Goal: Task Accomplishment & Management: Manage account settings

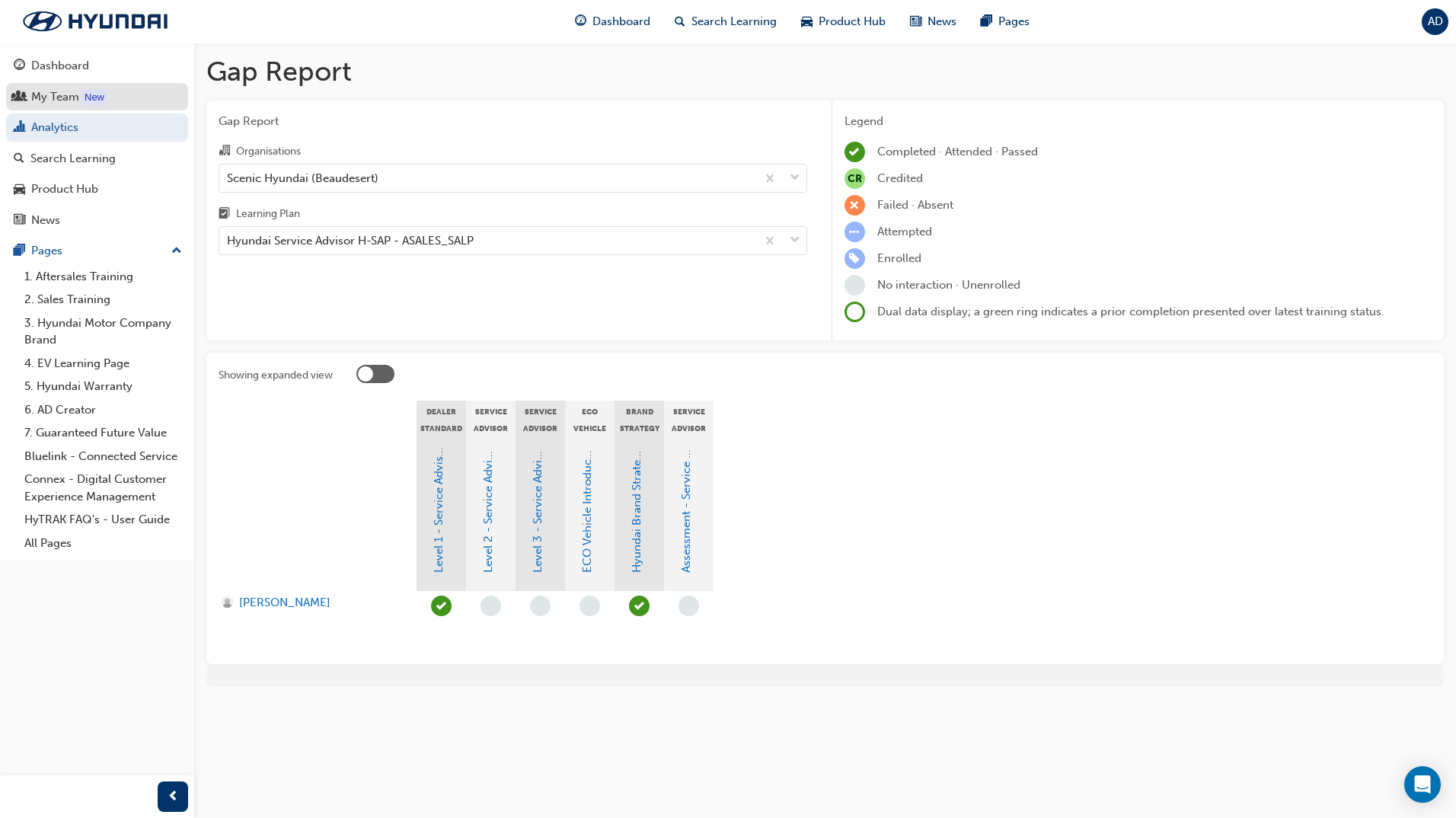
click at [66, 90] on div "My Team" at bounding box center [55, 97] width 48 height 18
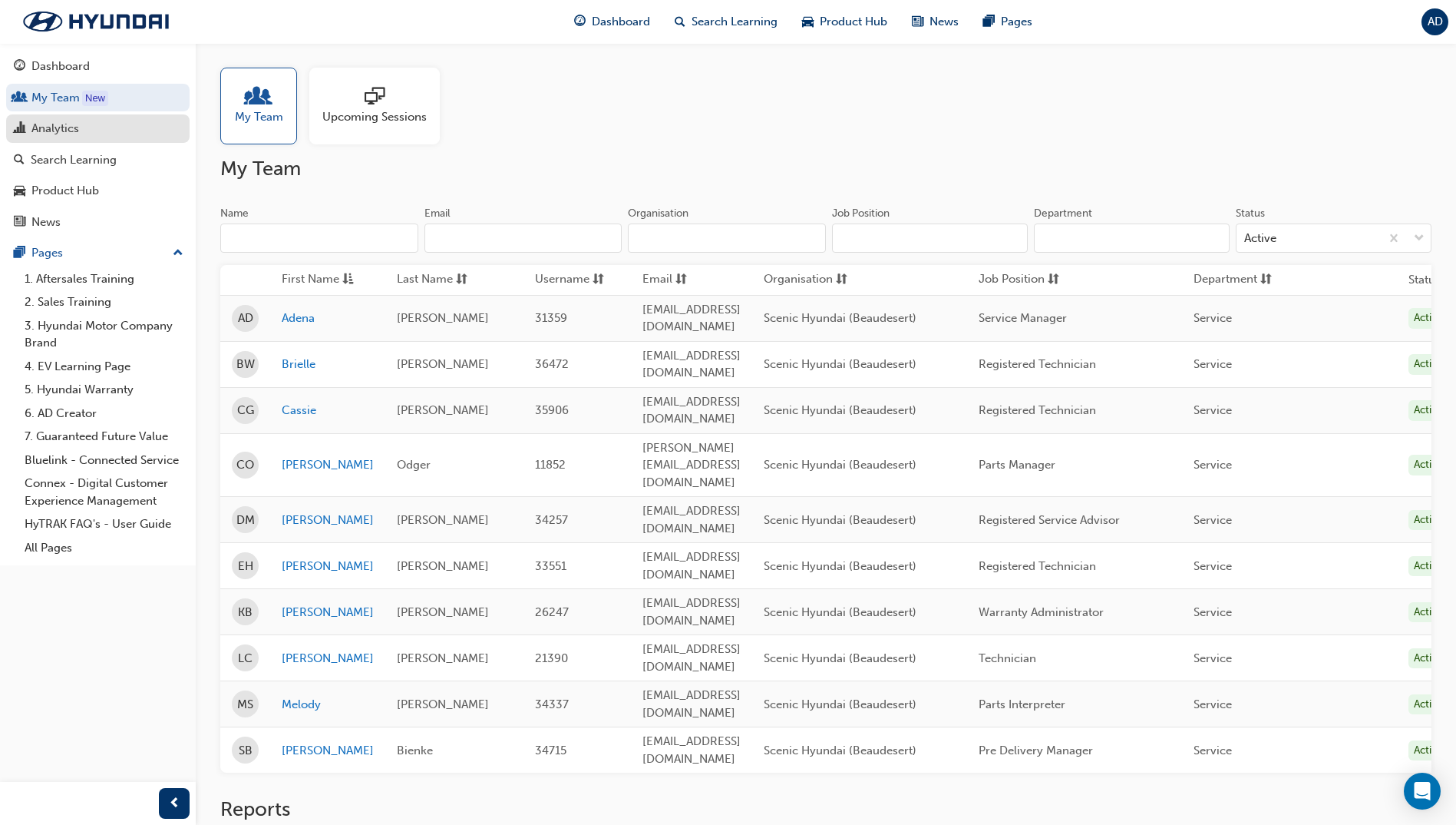
click at [60, 122] on div "Analytics" at bounding box center [55, 129] width 48 height 18
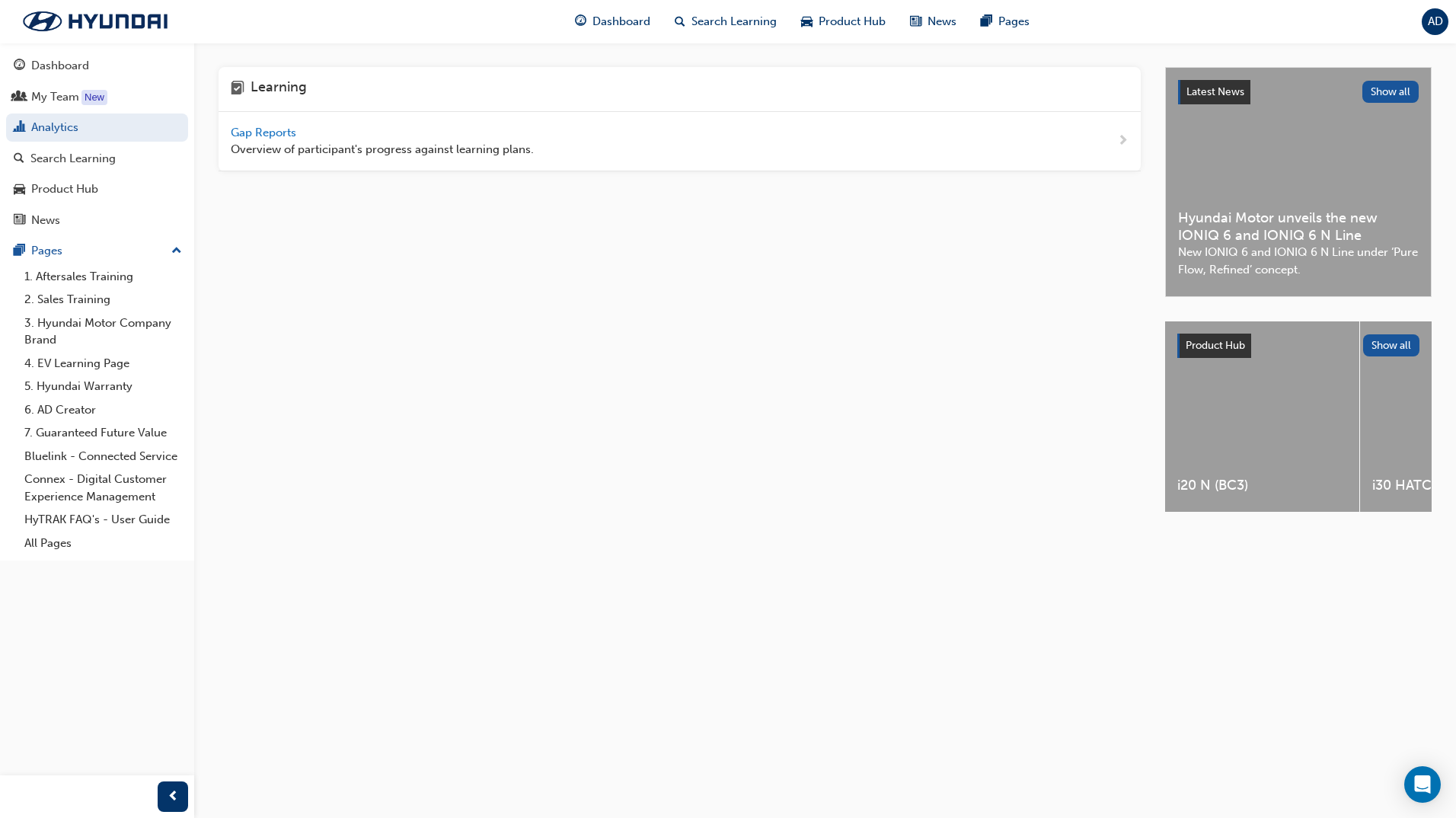
click at [264, 133] on span "Gap Reports" at bounding box center [265, 132] width 69 height 14
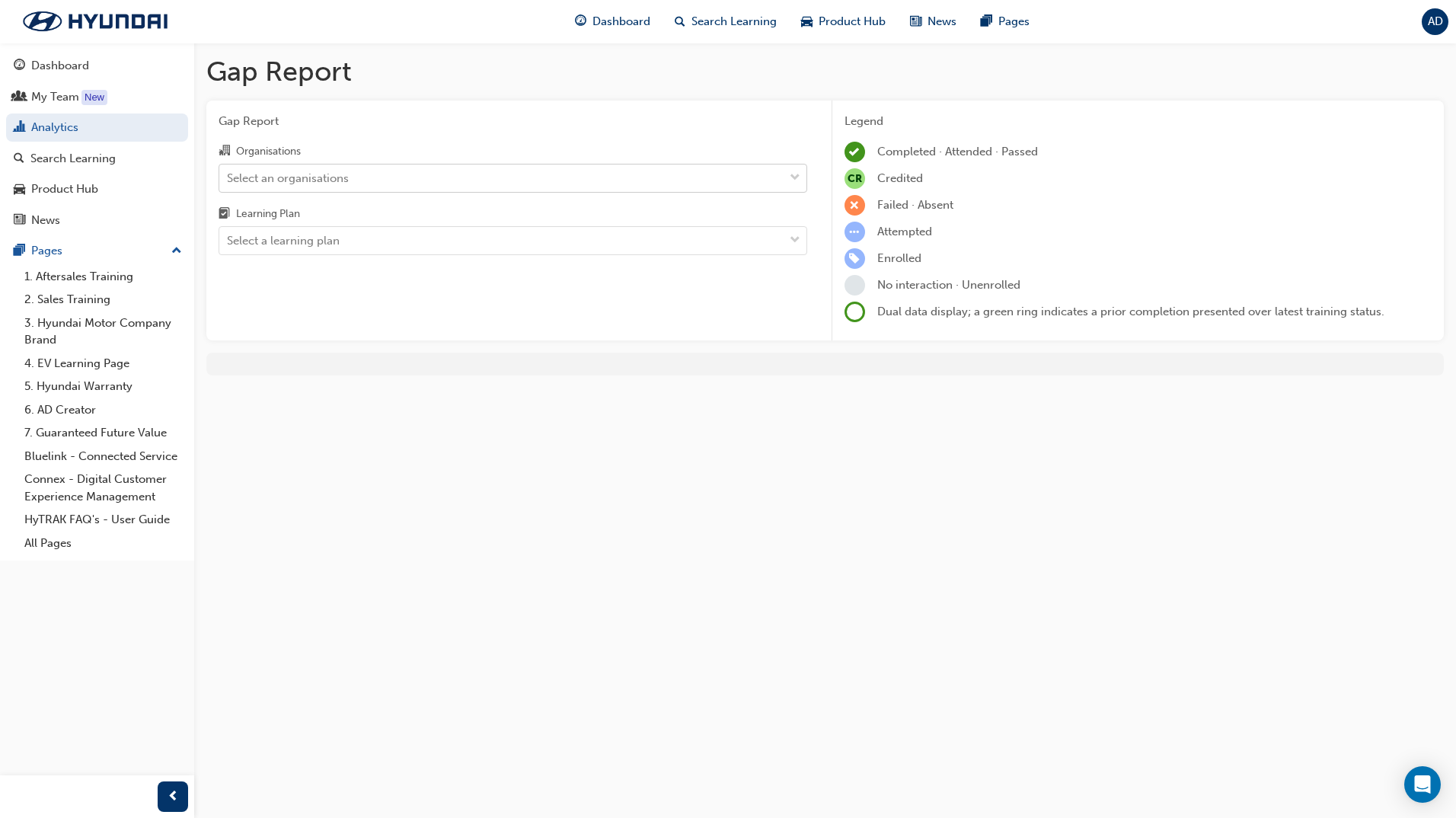
click at [420, 177] on div "Select an organisations" at bounding box center [502, 177] width 564 height 26
click at [228, 177] on input "Organisations Select an organisations" at bounding box center [228, 177] width 2 height 13
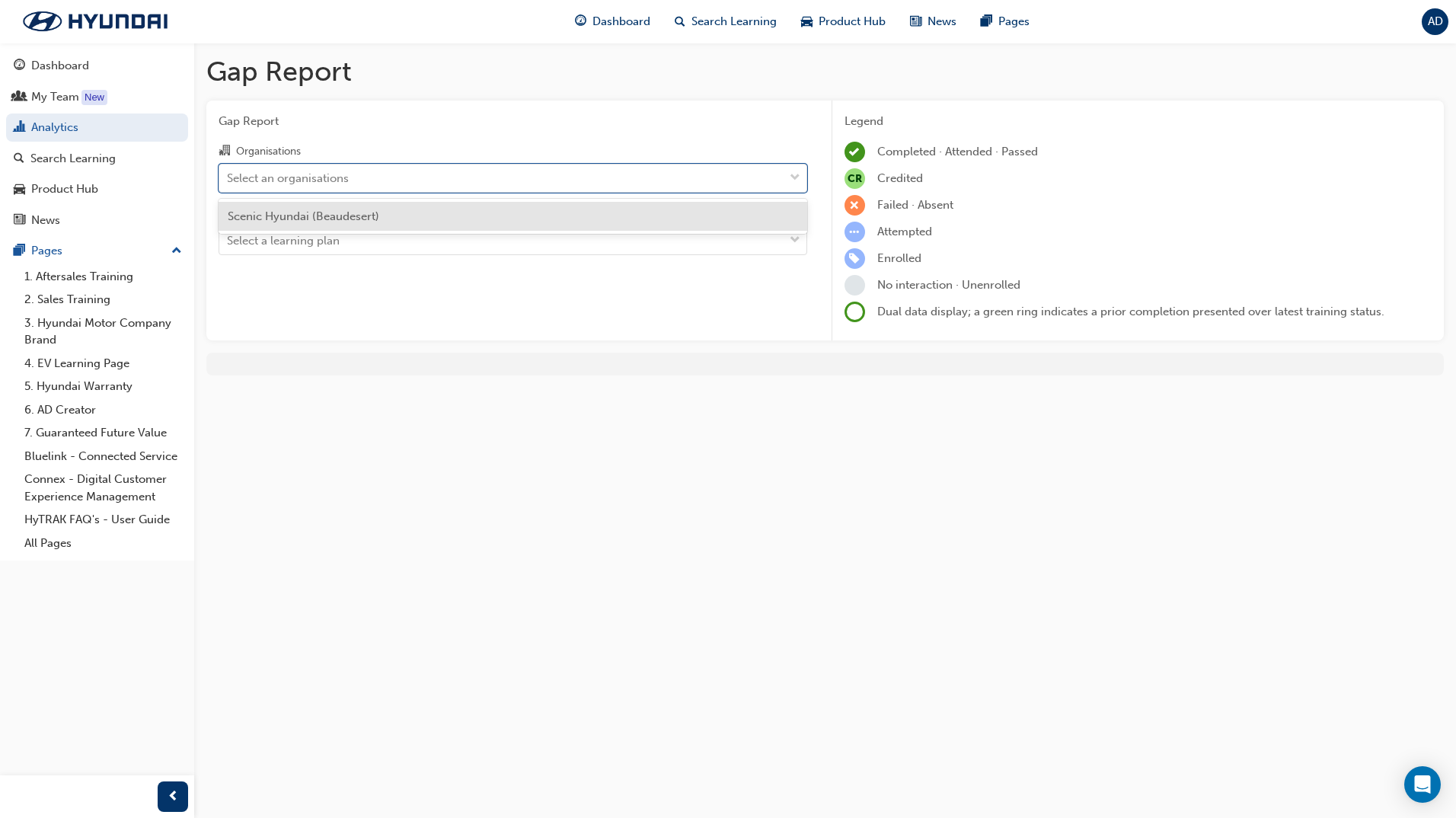
click at [379, 215] on div "Scenic Hyundai (Beaudesert)" at bounding box center [513, 216] width 589 height 30
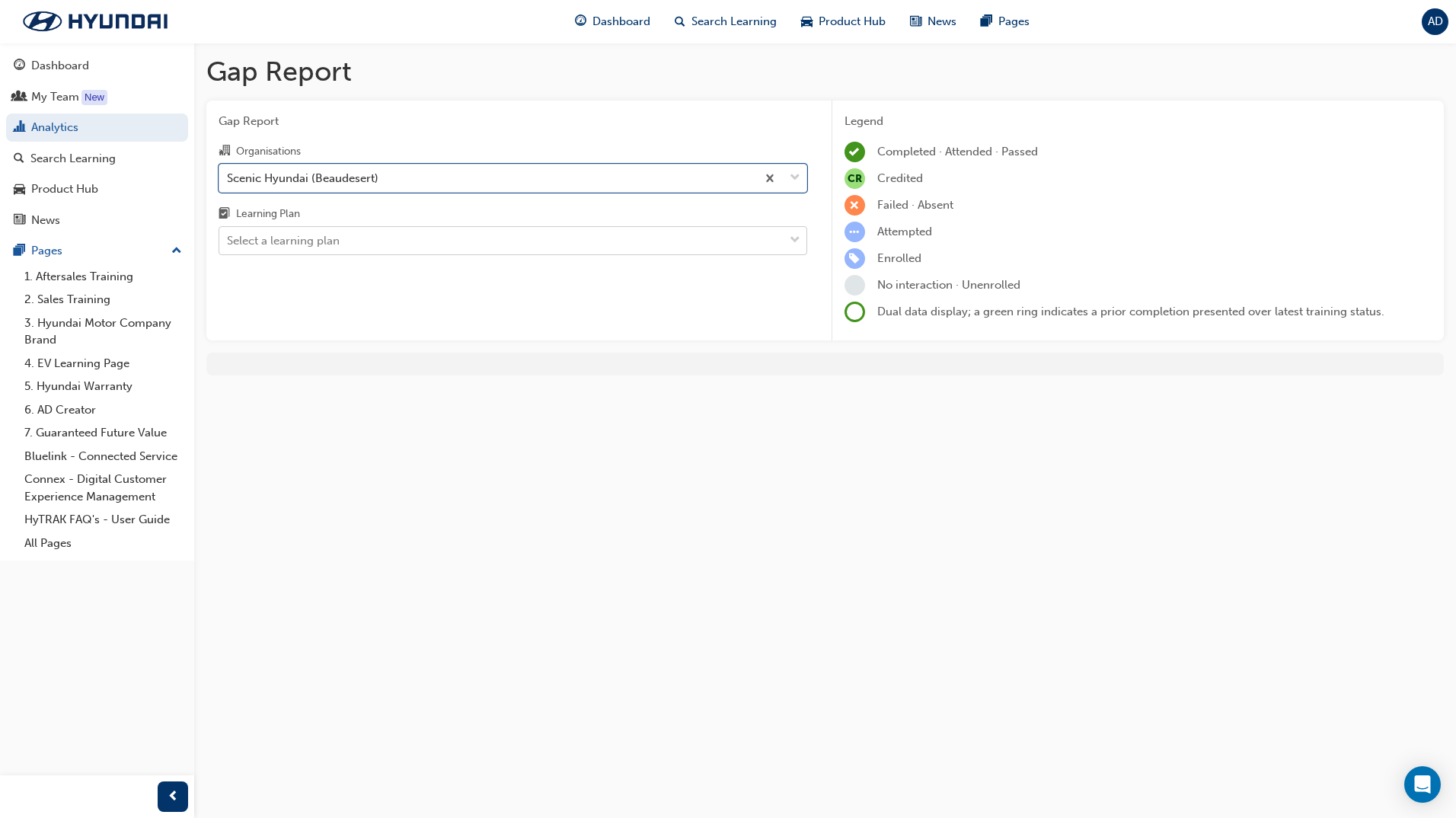
click at [352, 236] on div "Select a learning plan" at bounding box center [502, 240] width 564 height 26
click at [228, 236] on input "Learning Plan Select a learning plan" at bounding box center [228, 240] width 2 height 13
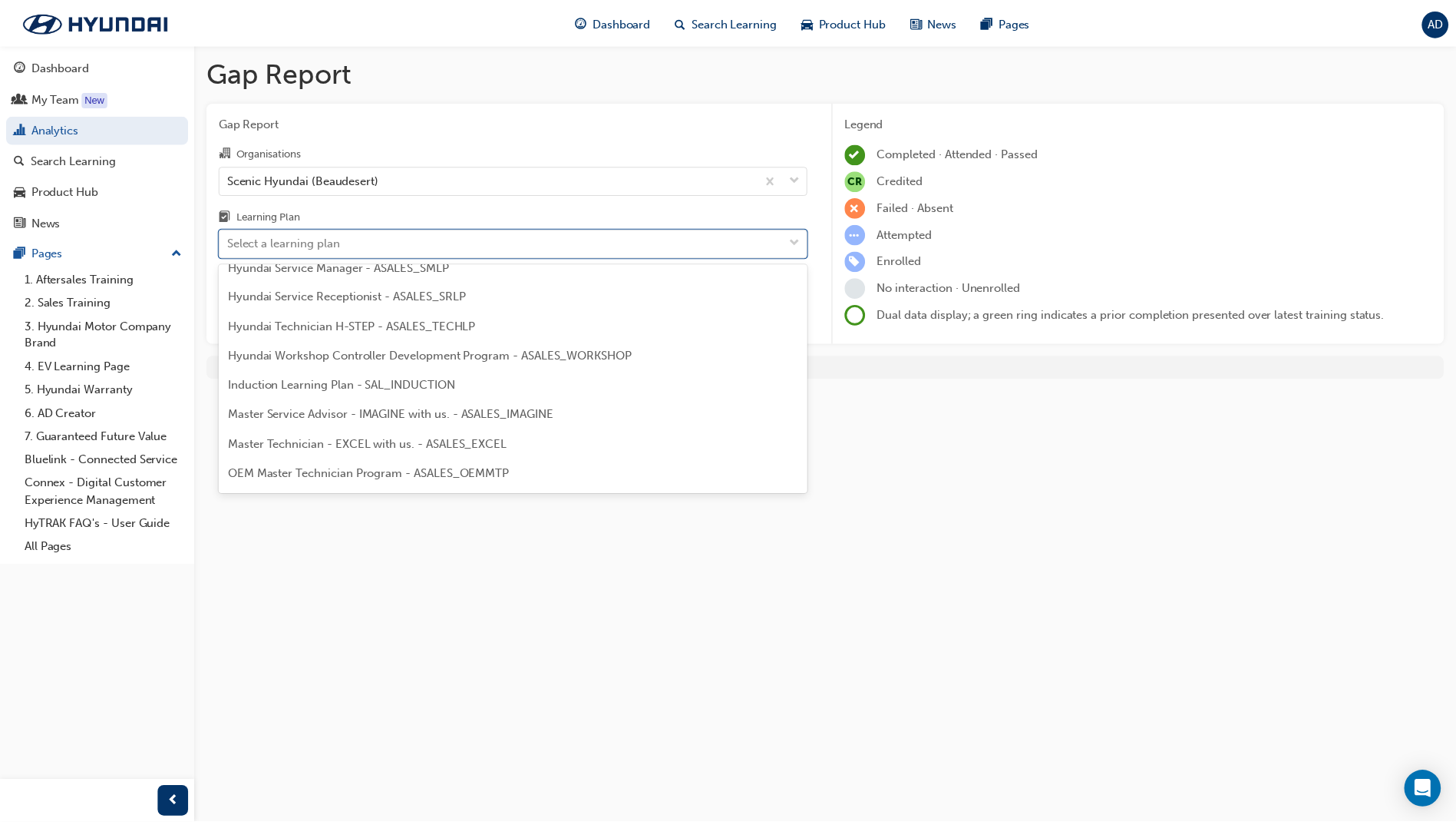
scroll to position [539, 0]
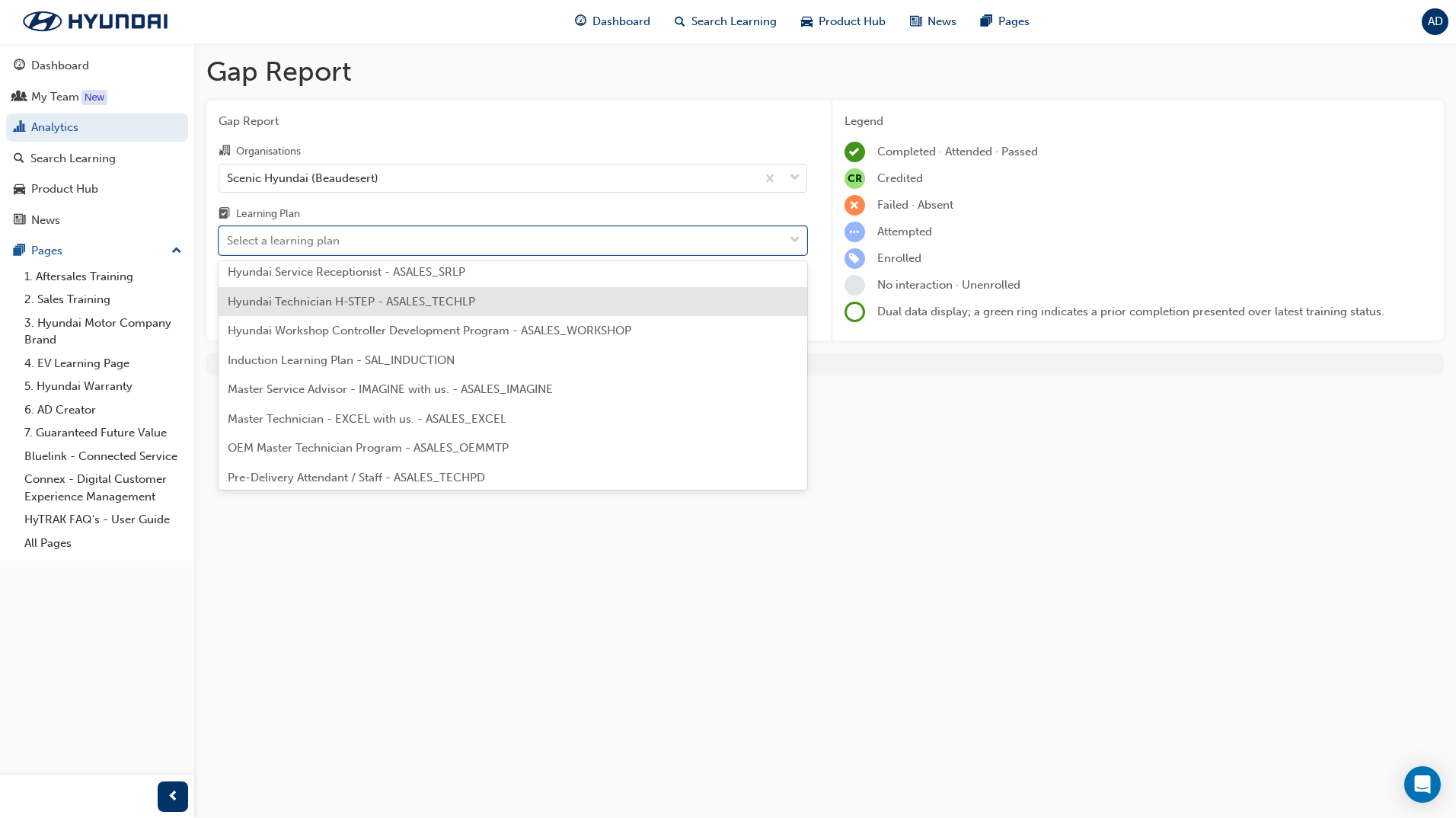
click at [365, 308] on span "Hyundai Technician H-STEP - ASALES_TECHLP" at bounding box center [351, 301] width 248 height 14
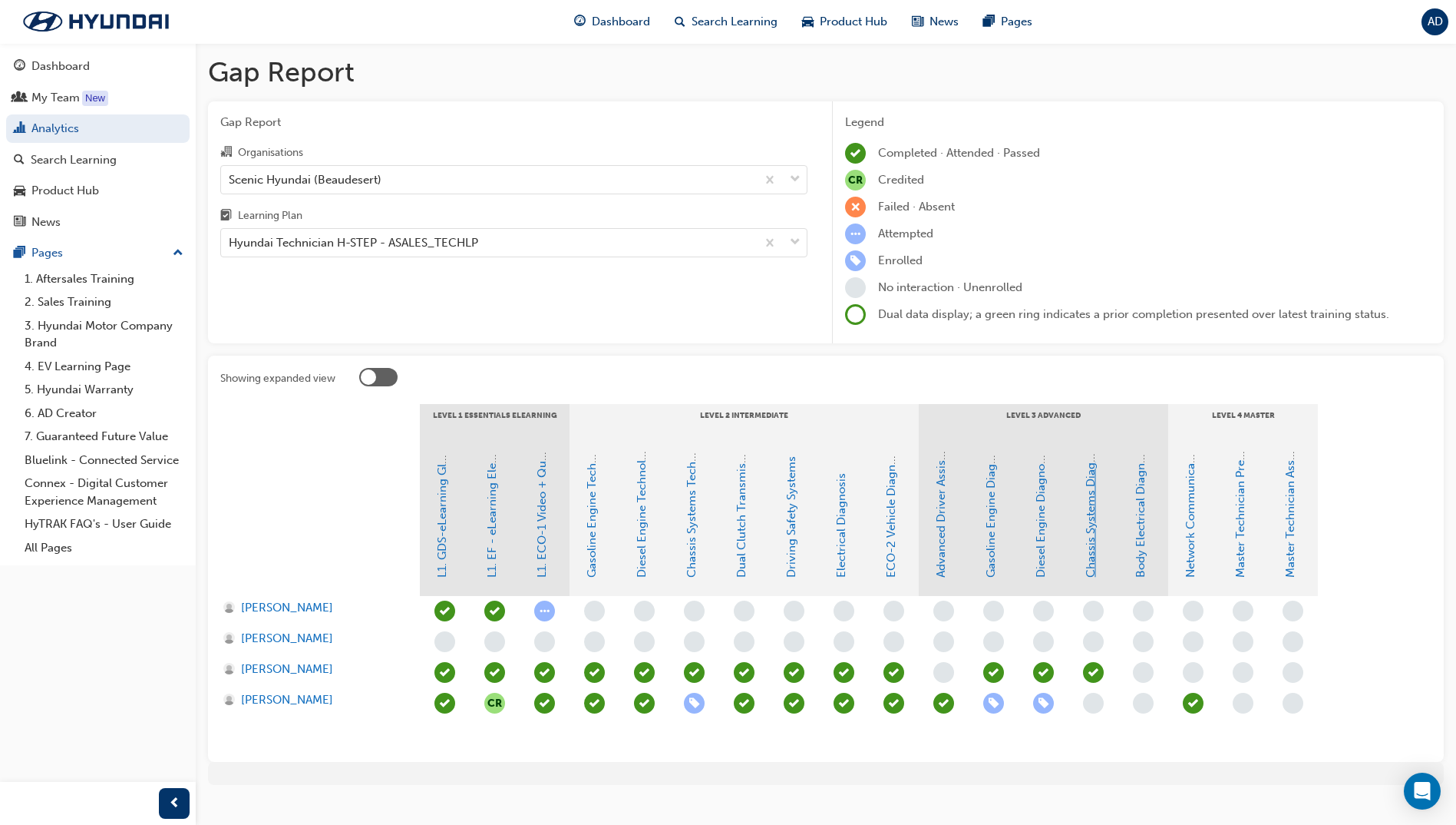
click at [1094, 533] on link "Chassis Systems Diagnosis" at bounding box center [1090, 506] width 14 height 143
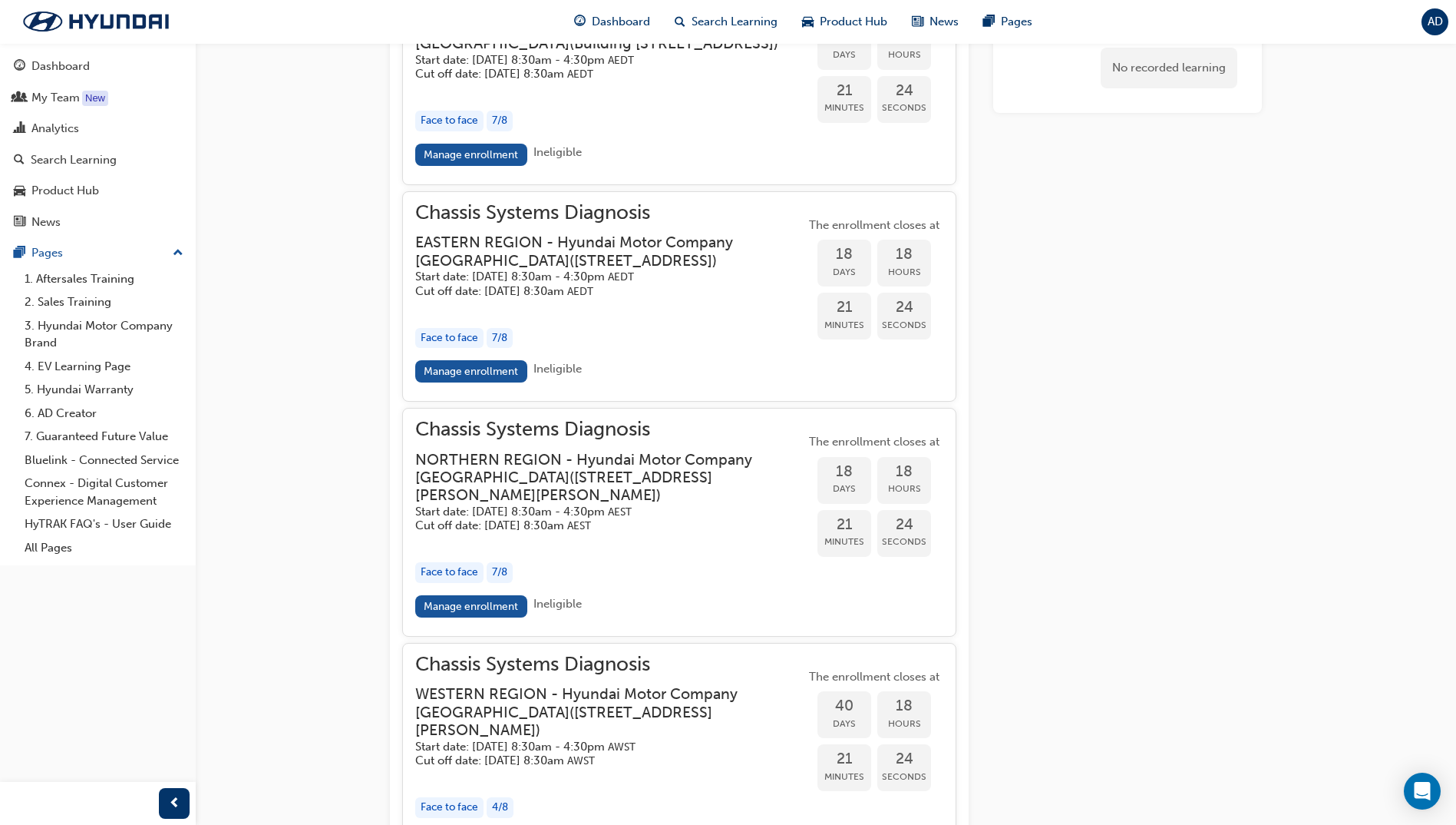
scroll to position [1457, 0]
click at [485, 616] on link "Manage enrollment" at bounding box center [471, 605] width 112 height 23
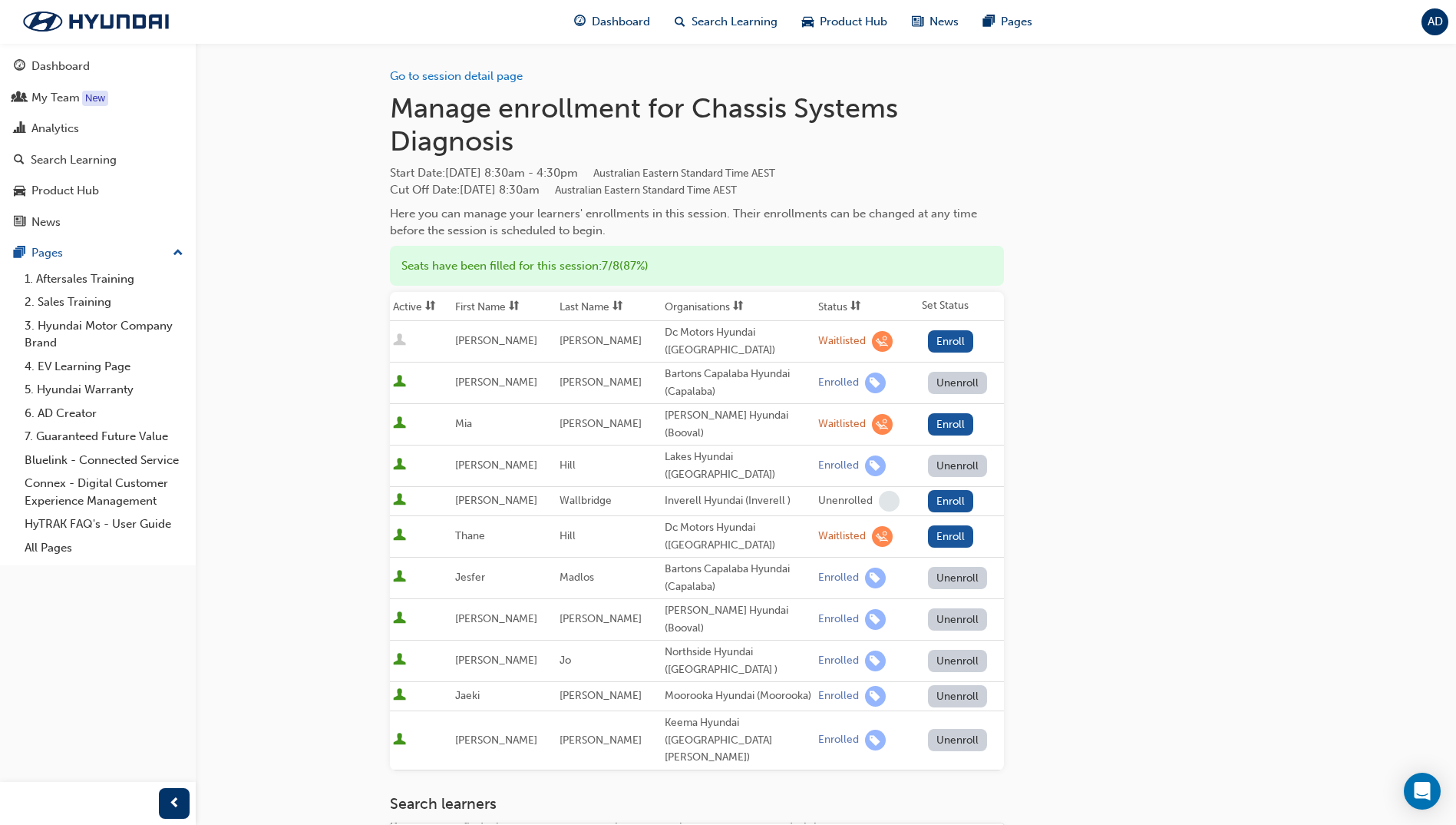
scroll to position [40, 0]
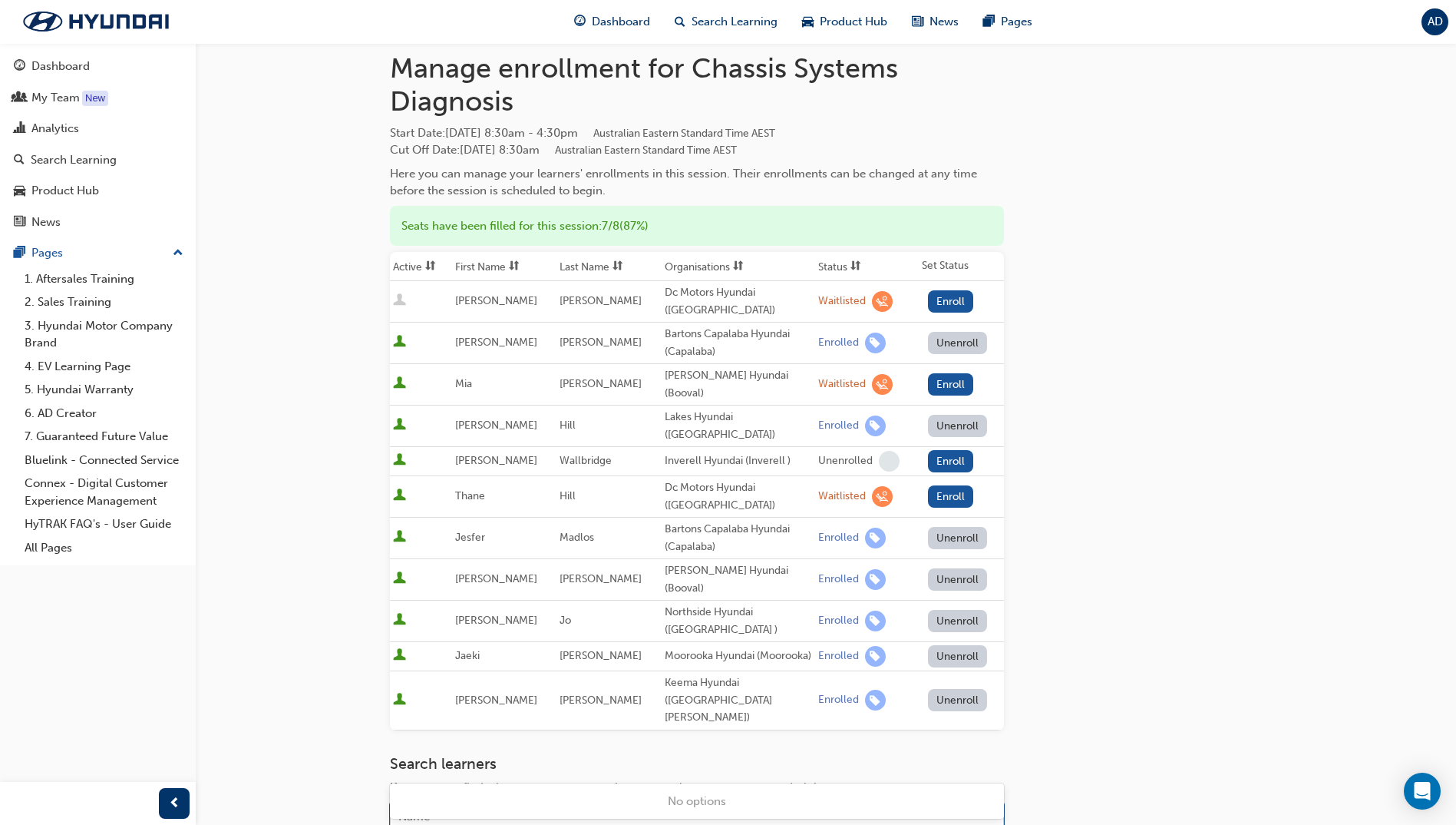
click at [457, 785] on body "Your version of Internet Explorer is outdated and not supported. Please upgrade…" at bounding box center [728, 372] width 1456 height 825
type input "LY"
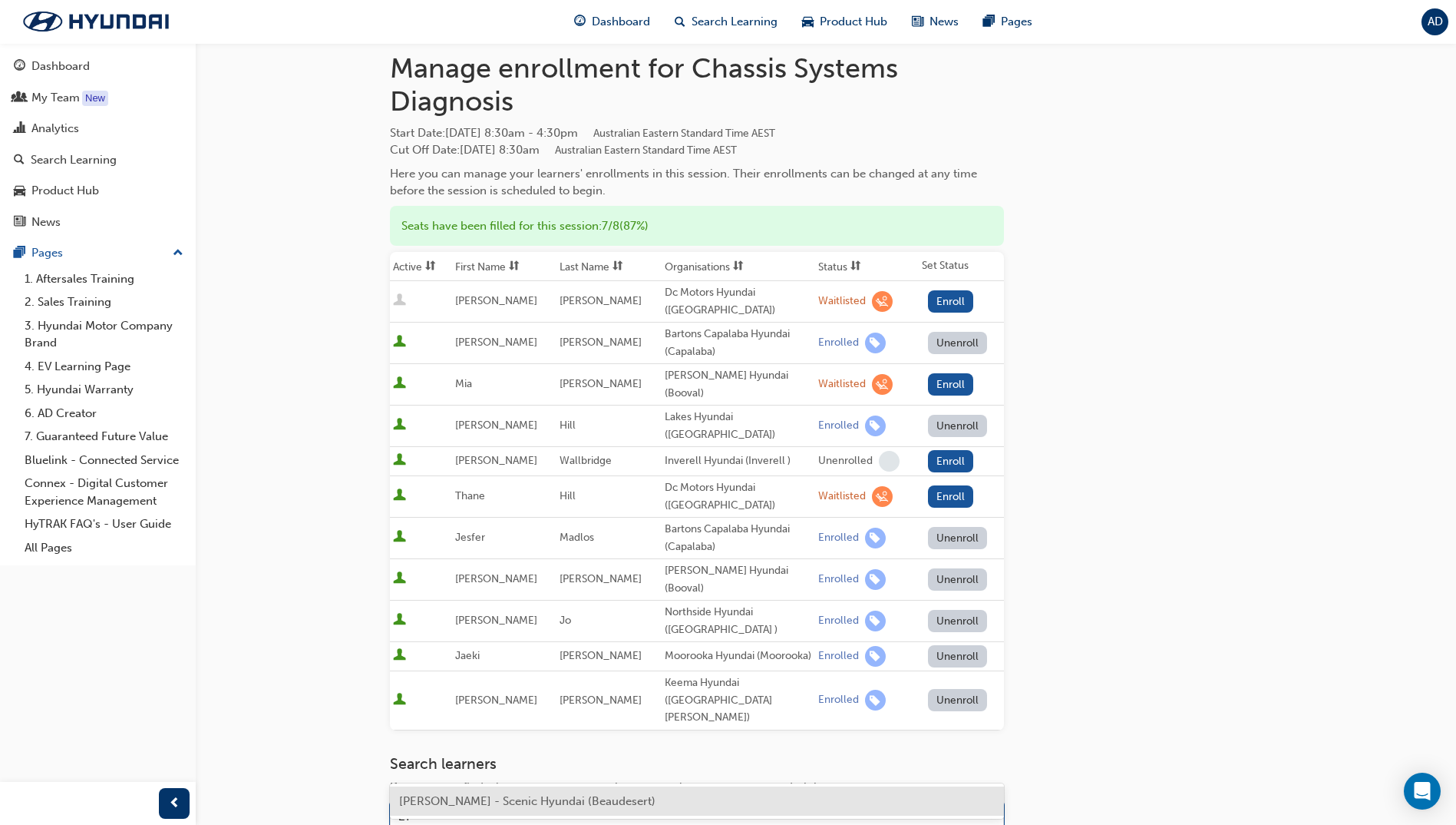
click at [469, 806] on span "Lyle Cavell - Scenic Hyundai (Beaudesert)" at bounding box center [527, 801] width 256 height 14
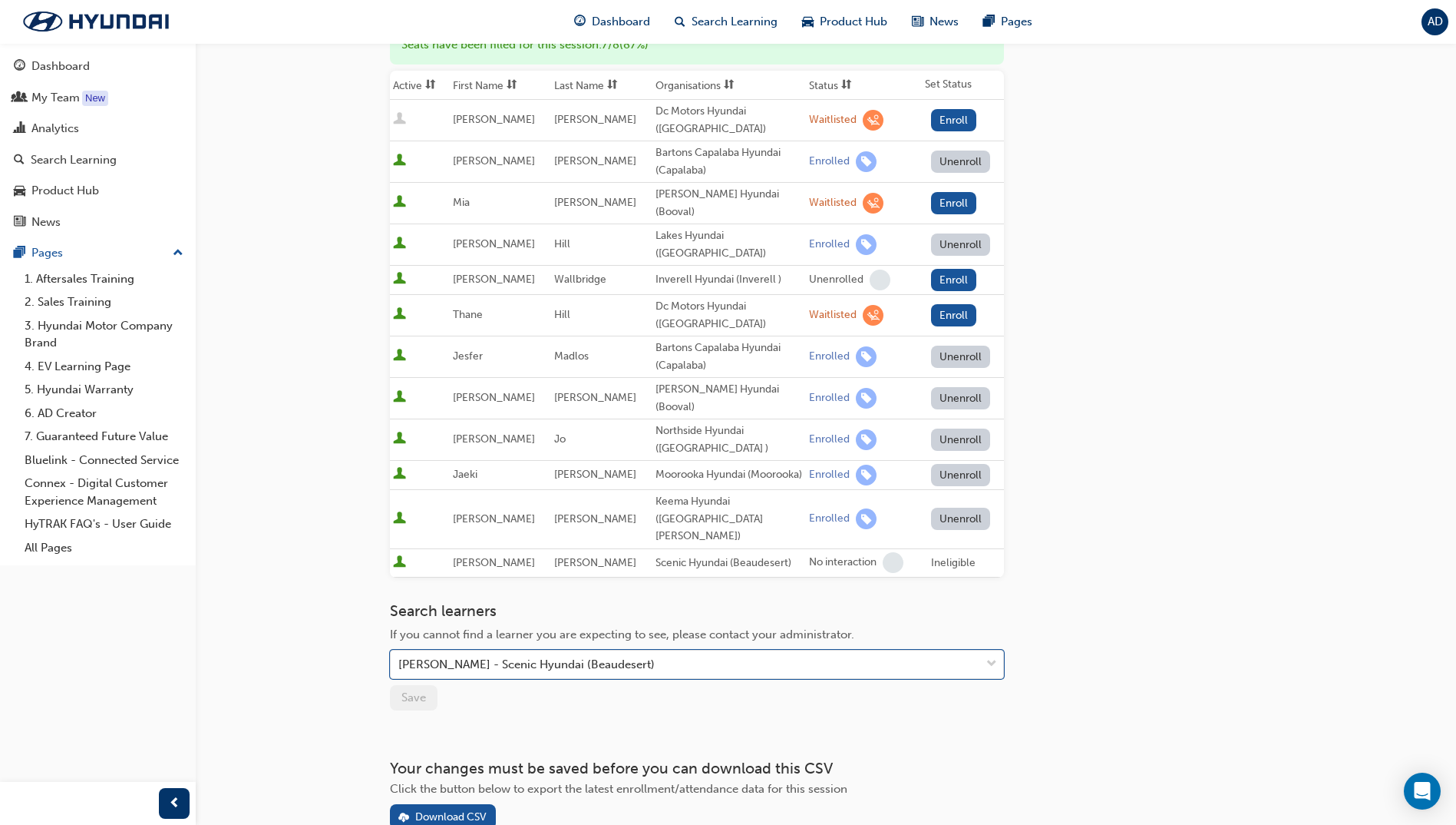
scroll to position [259, 0]
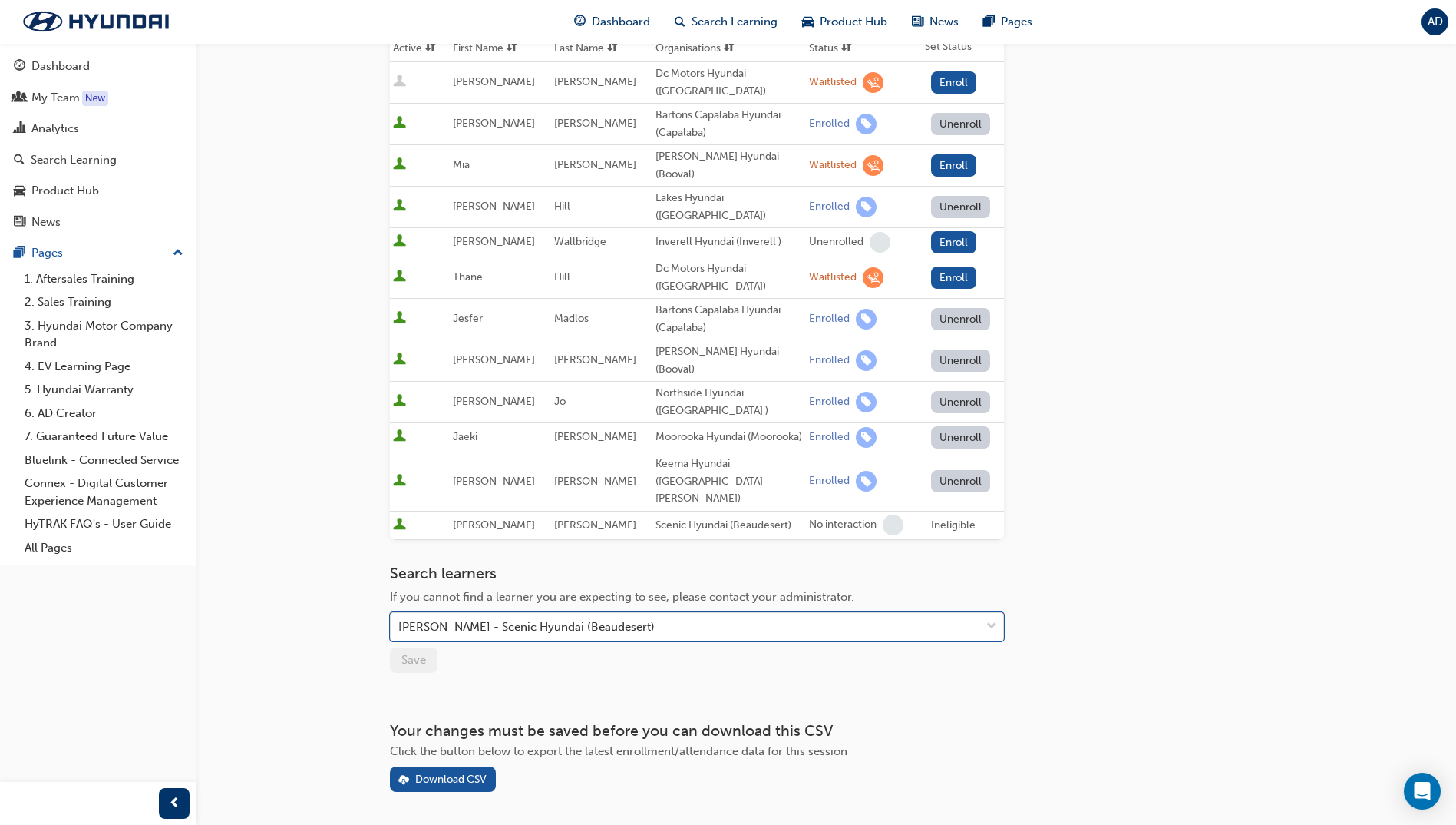
scroll to position [1457, 0]
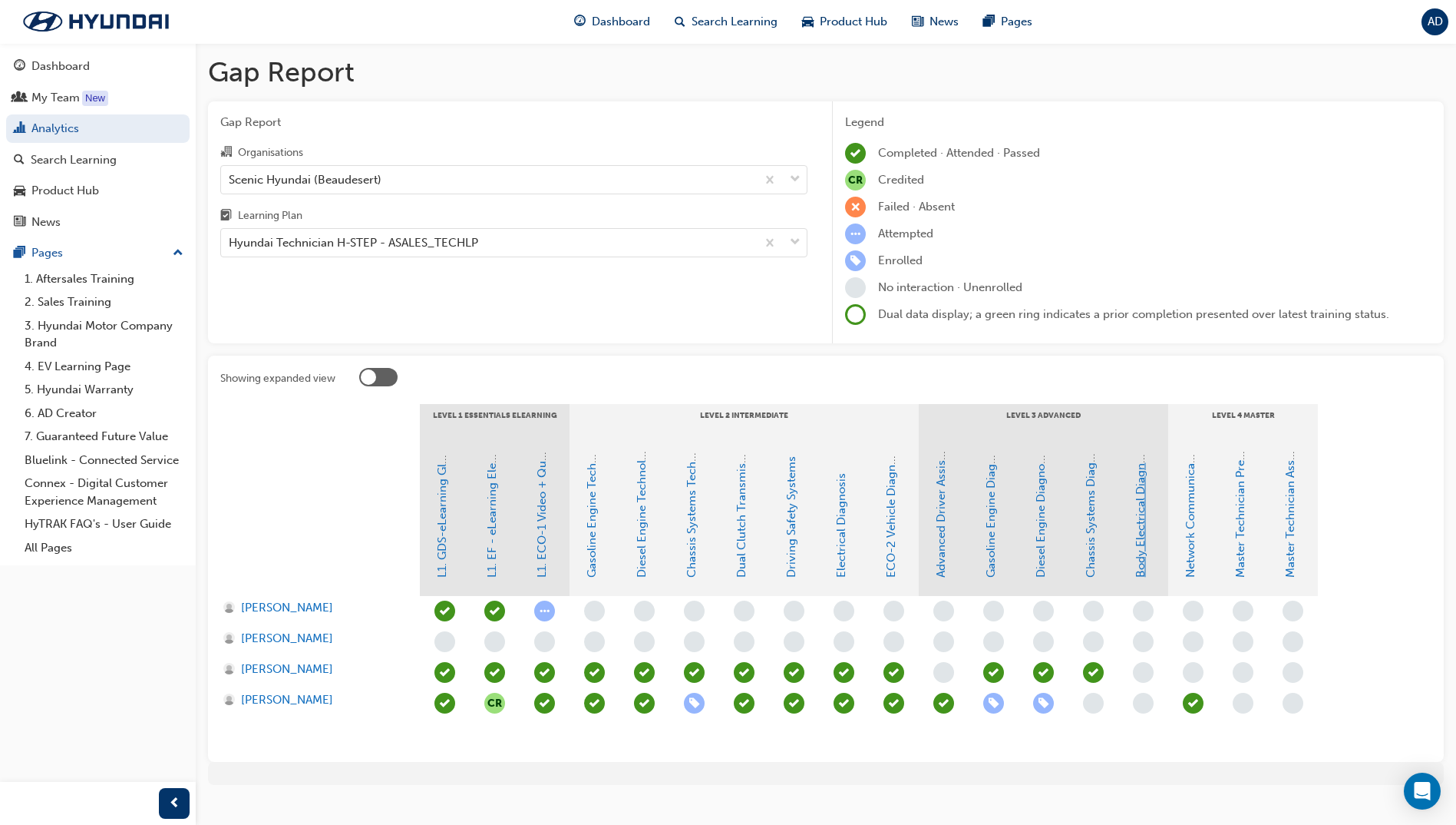
click at [1142, 524] on link "Body Electrical Diagnosis" at bounding box center [1140, 510] width 14 height 135
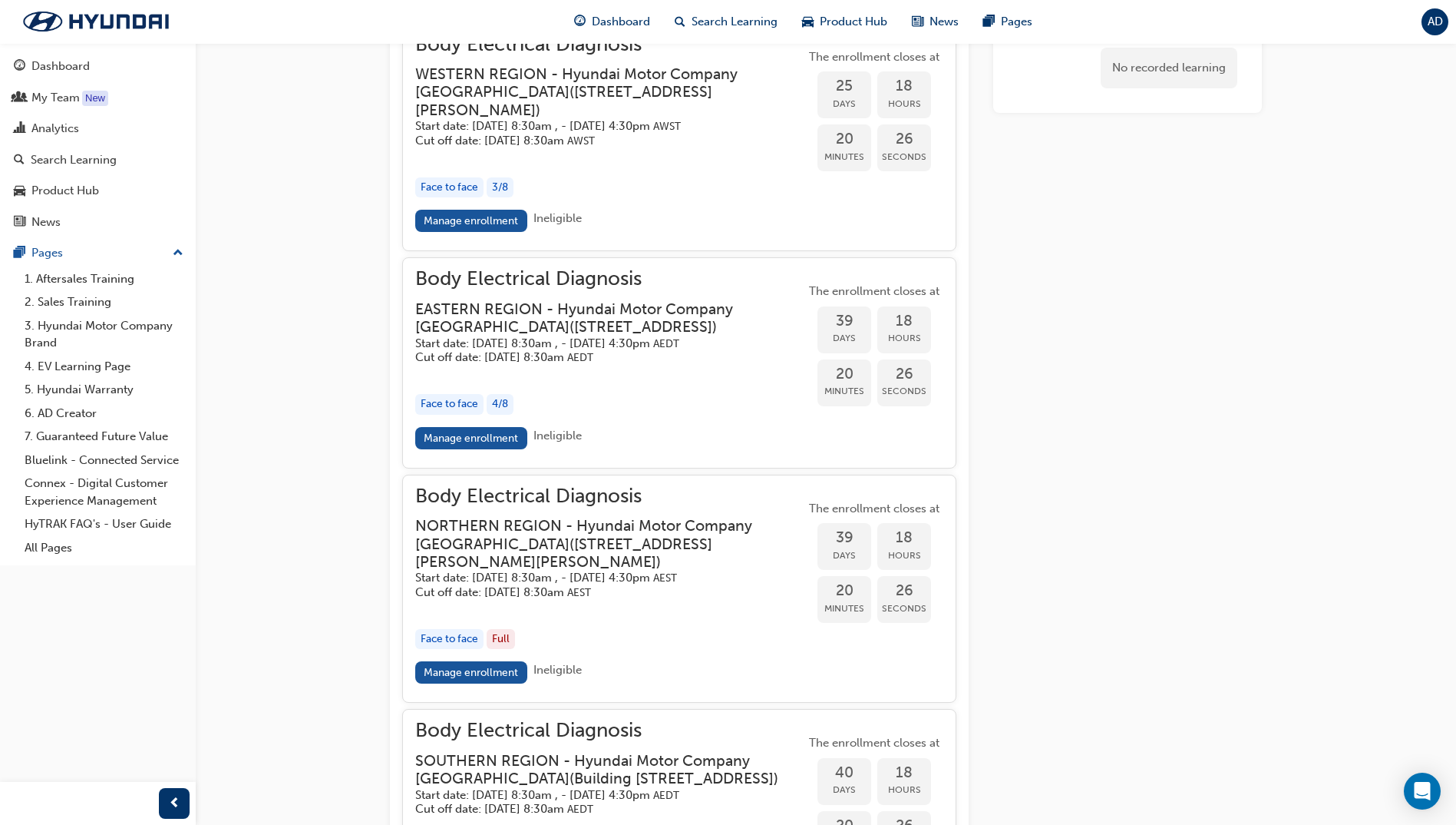
scroll to position [1337, 0]
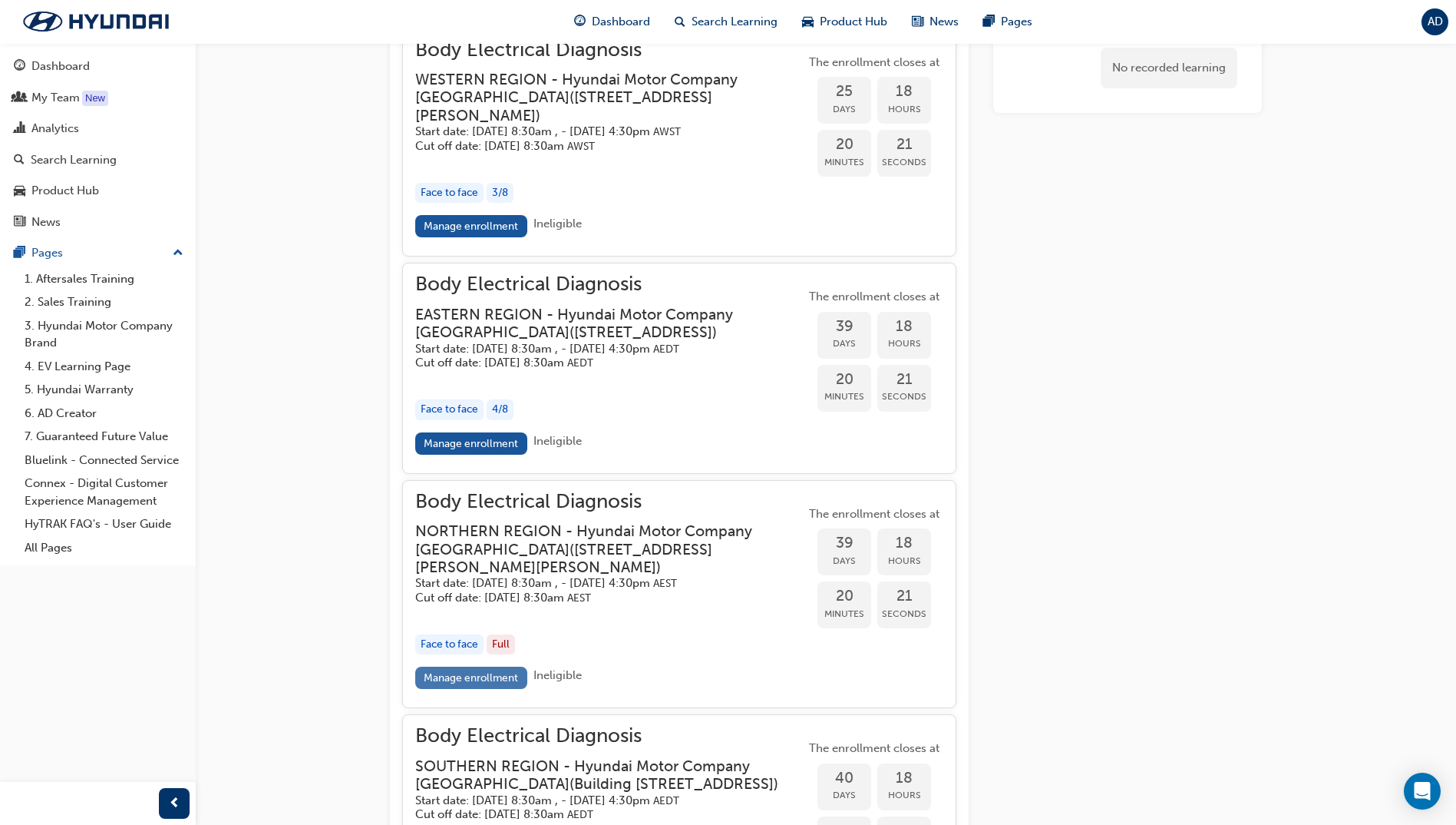
click at [488, 689] on link "Manage enrollment" at bounding box center [471, 678] width 112 height 23
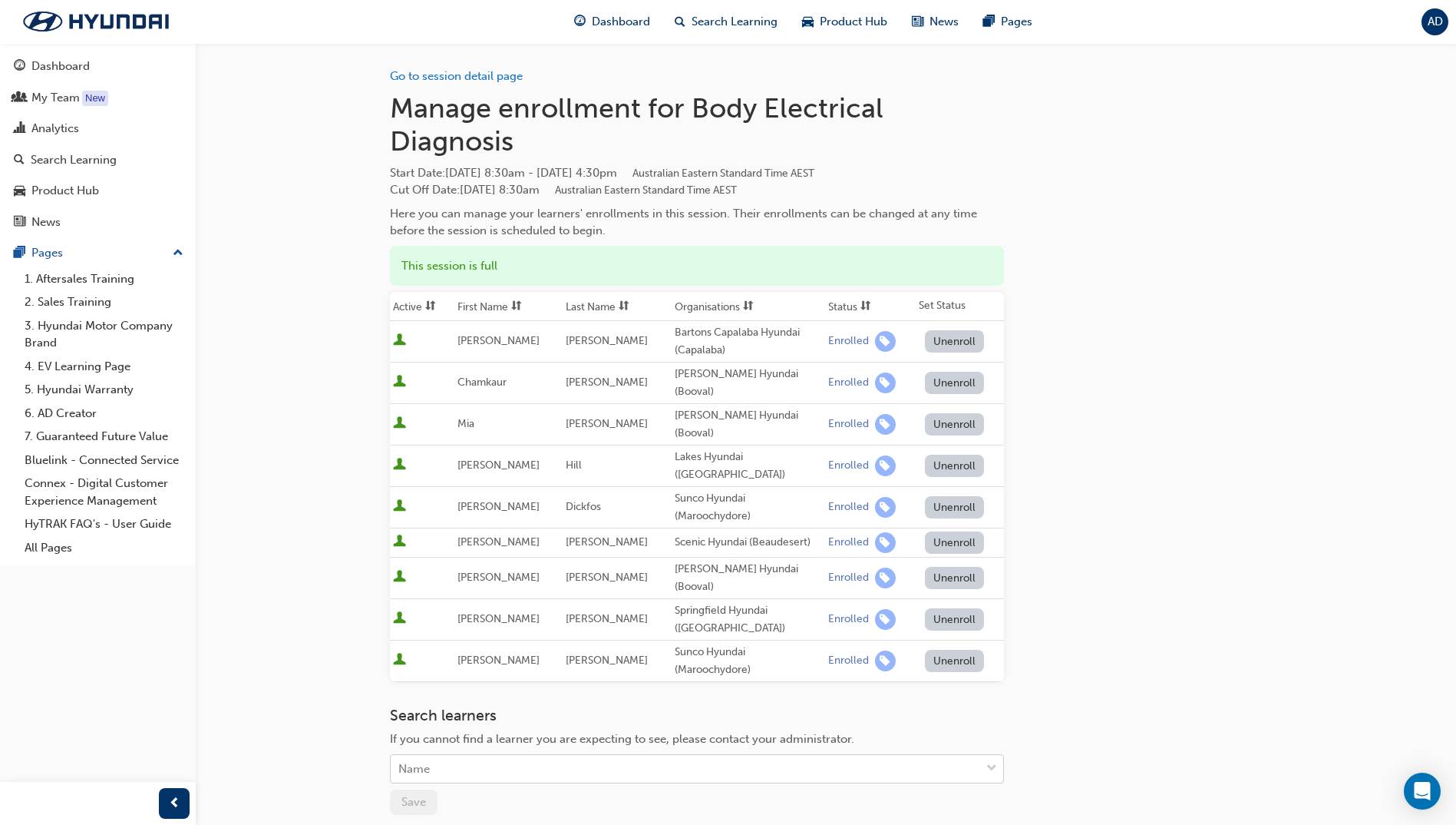
click at [438, 756] on div "Name" at bounding box center [685, 769] width 589 height 27
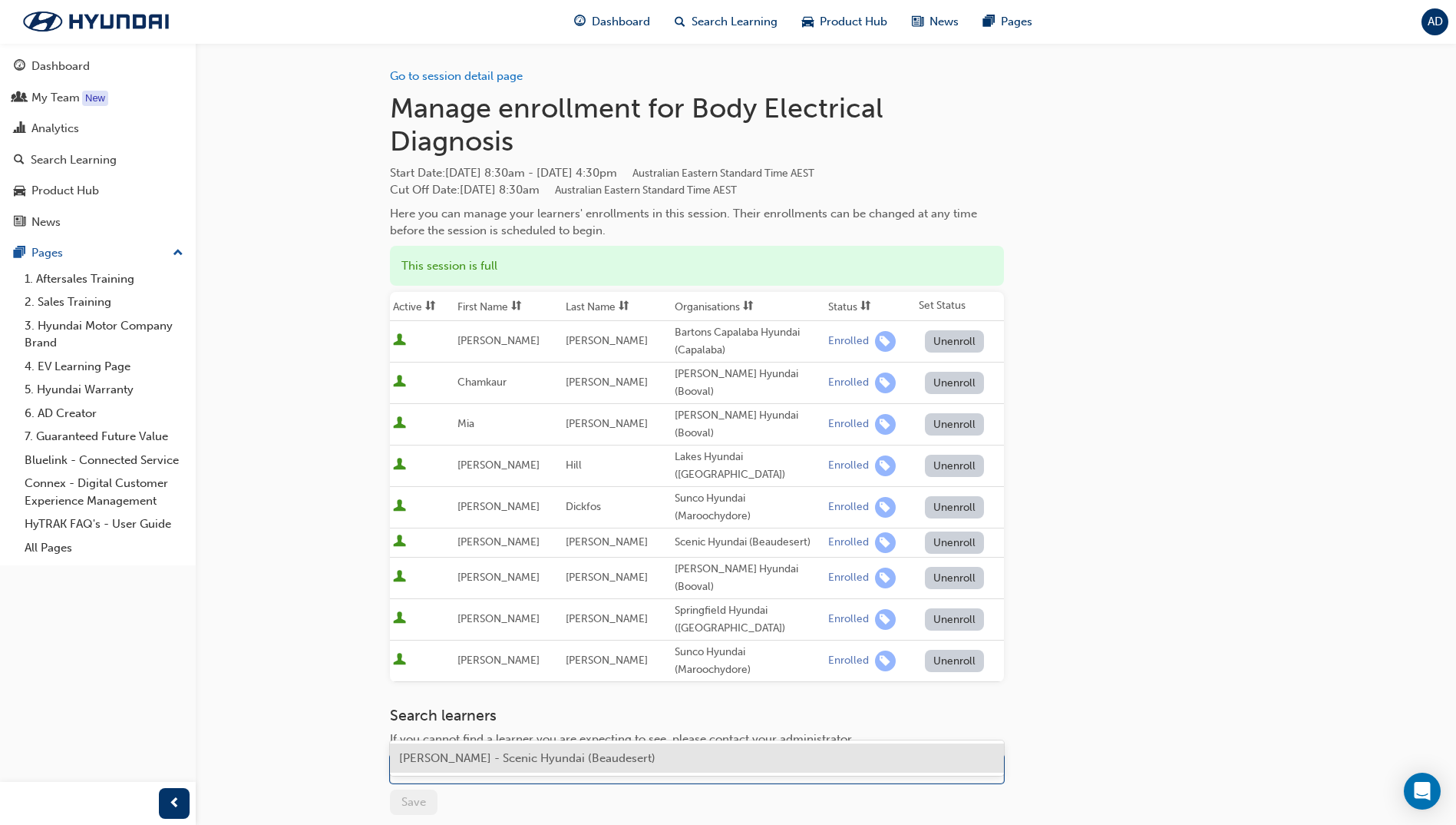
click at [441, 757] on span "Lyle Cavell - Scenic Hyundai (Beaudesert)" at bounding box center [527, 757] width 256 height 14
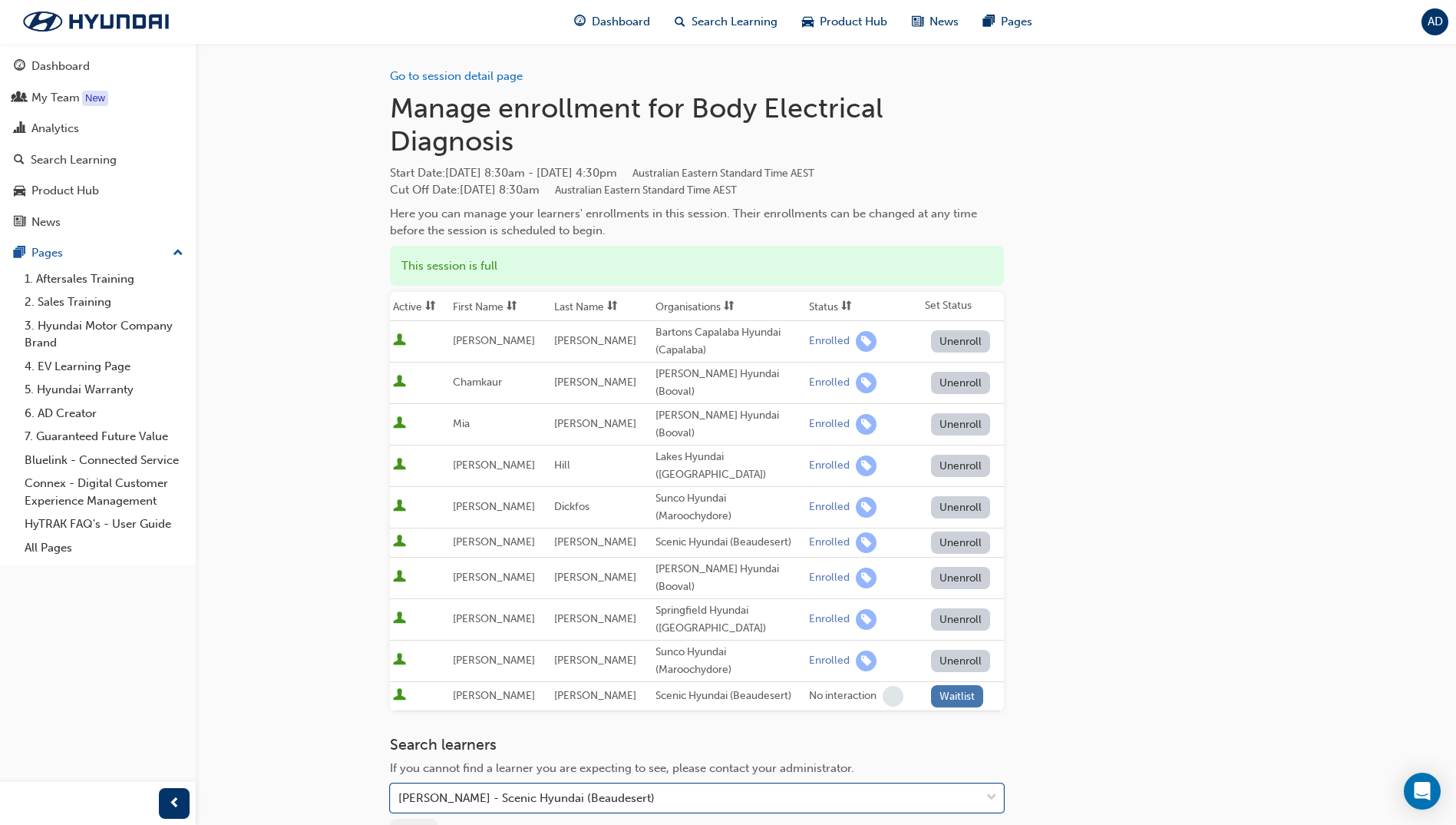
click at [948, 685] on button "Waitlist" at bounding box center [958, 696] width 53 height 23
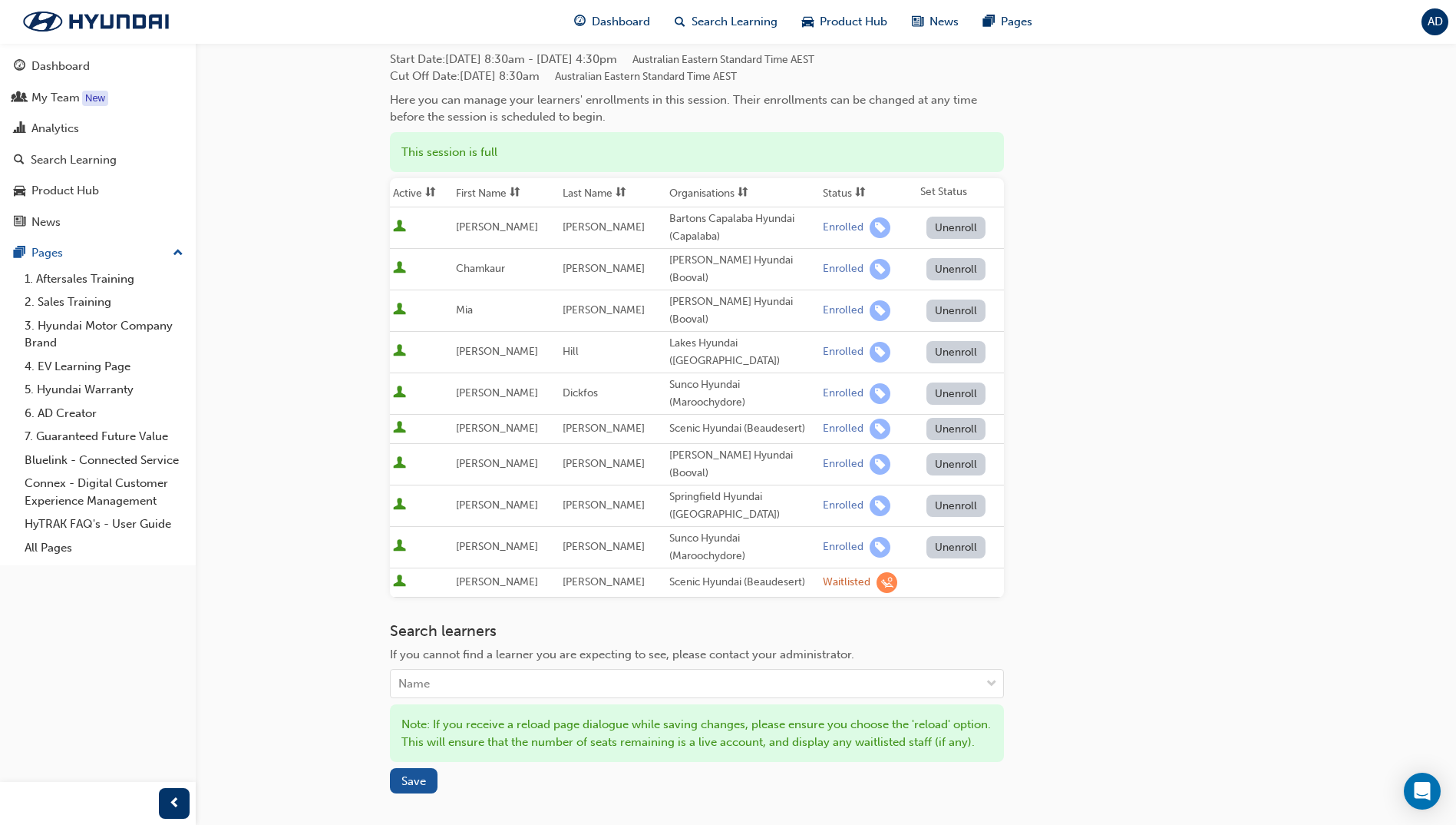
scroll to position [257, 0]
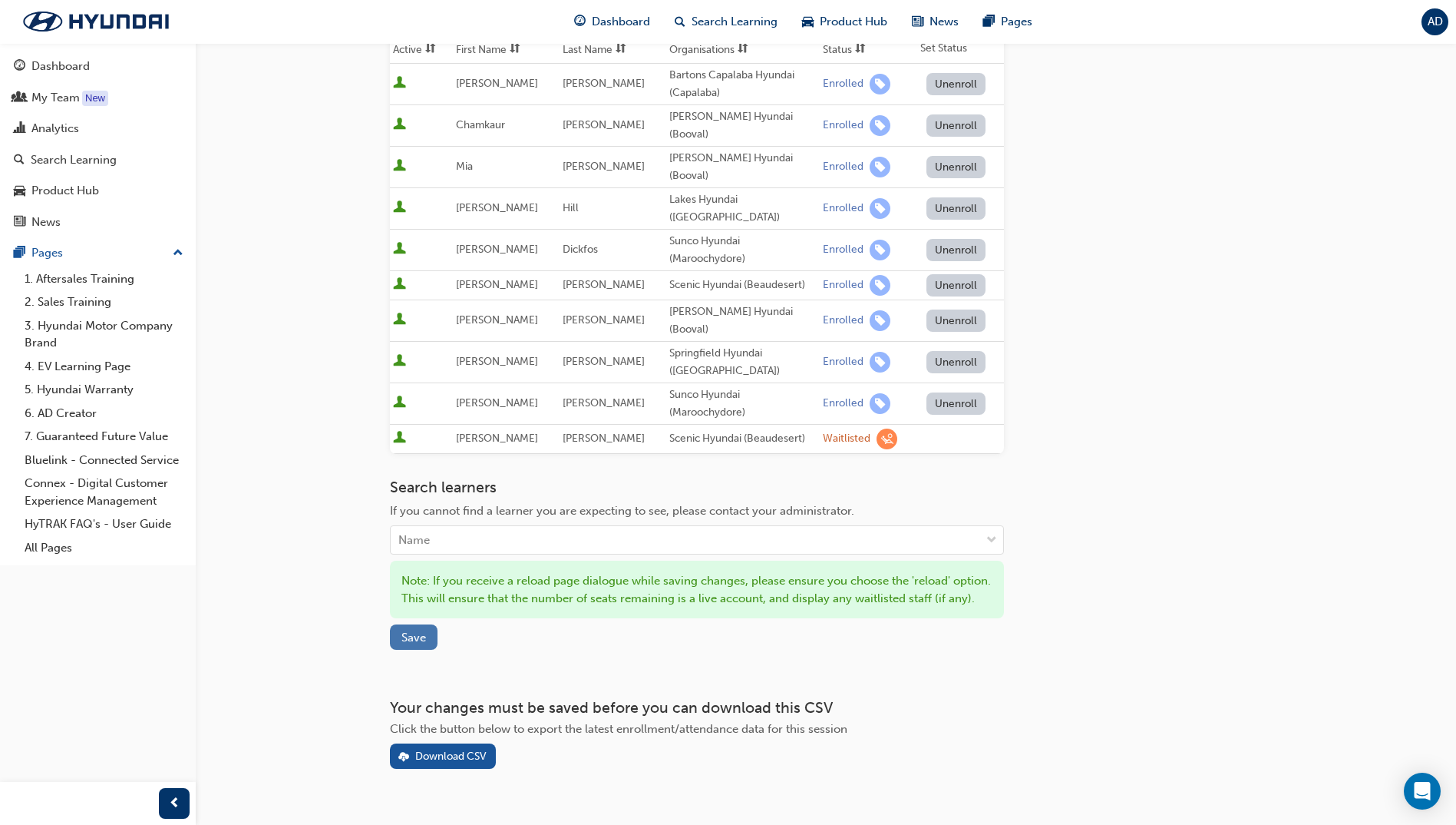
click at [416, 631] on span "Save" at bounding box center [414, 637] width 25 height 14
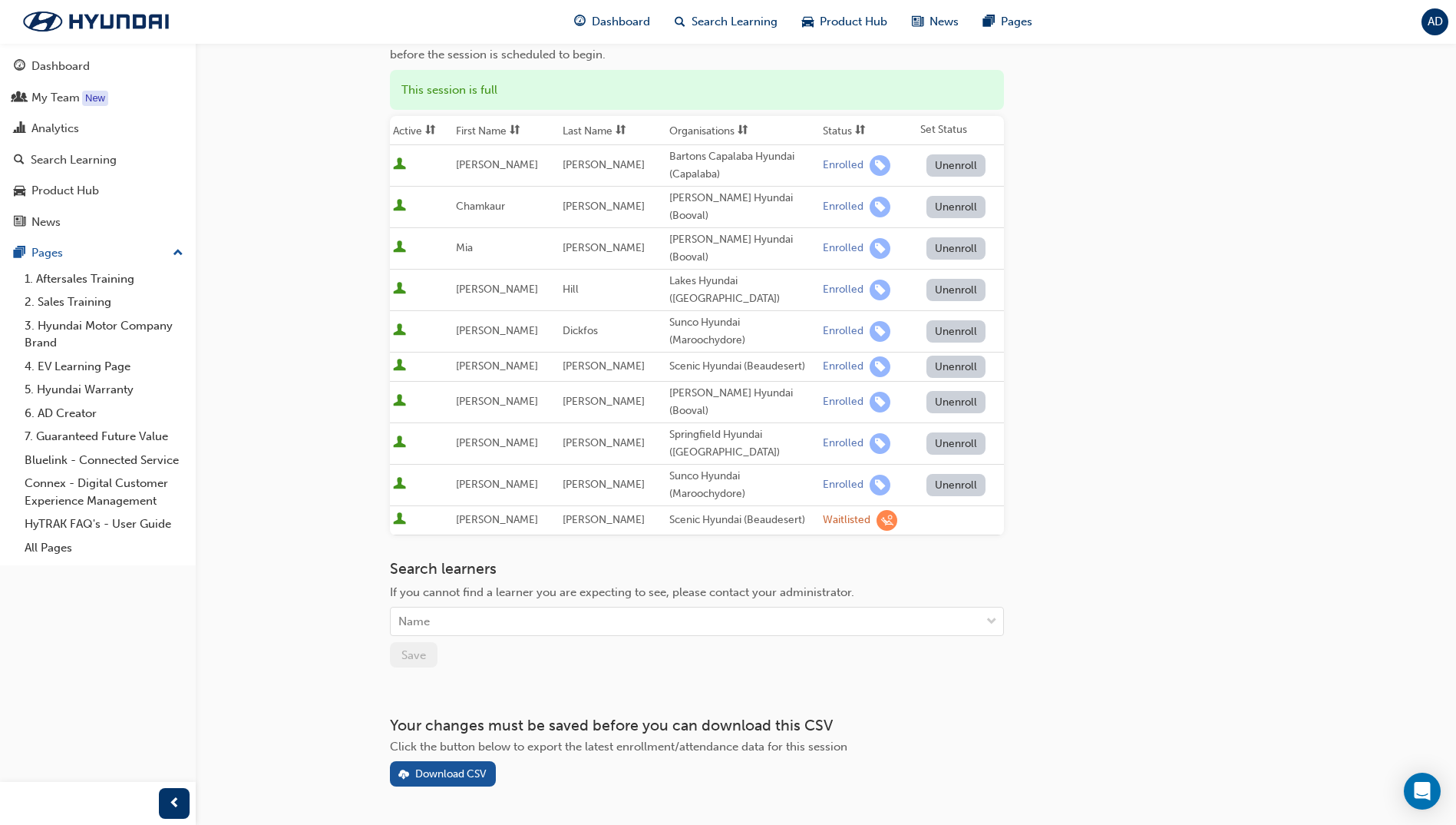
scroll to position [0, 0]
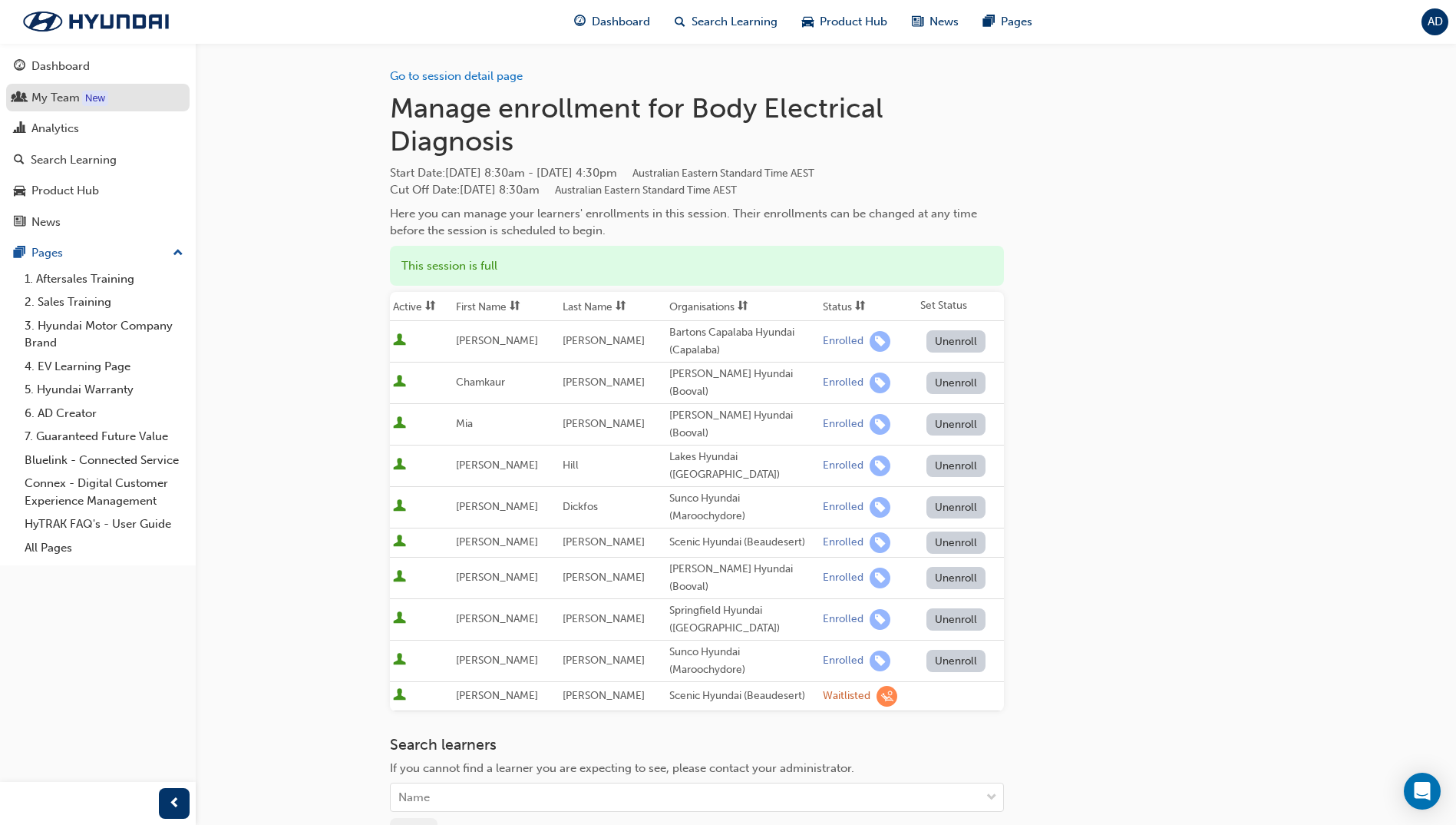
click at [53, 103] on div "My Team" at bounding box center [56, 98] width 48 height 18
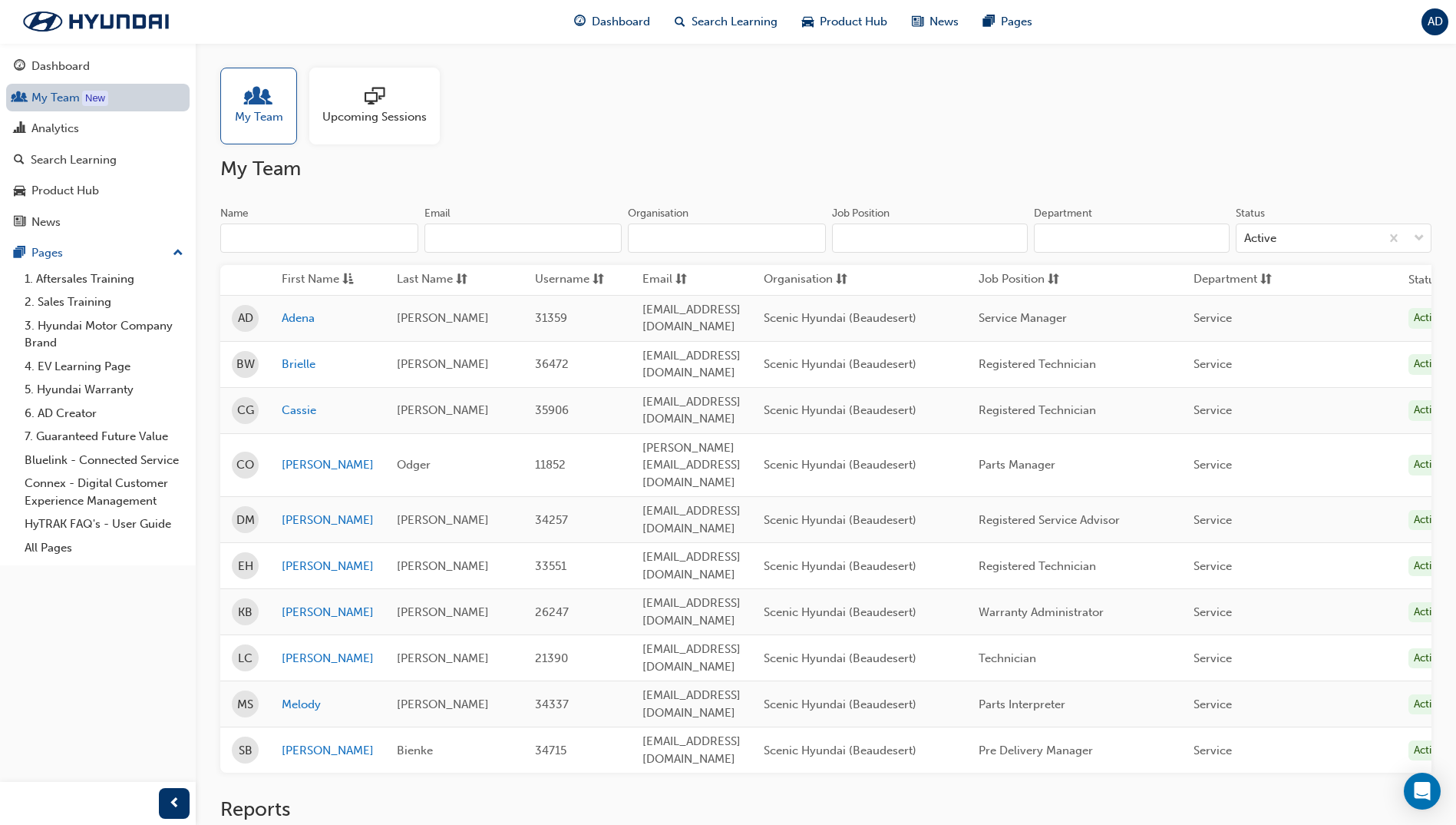
click at [62, 95] on link "My Team New" at bounding box center [98, 97] width 184 height 28
click at [66, 68] on div "Dashboard" at bounding box center [60, 66] width 58 height 18
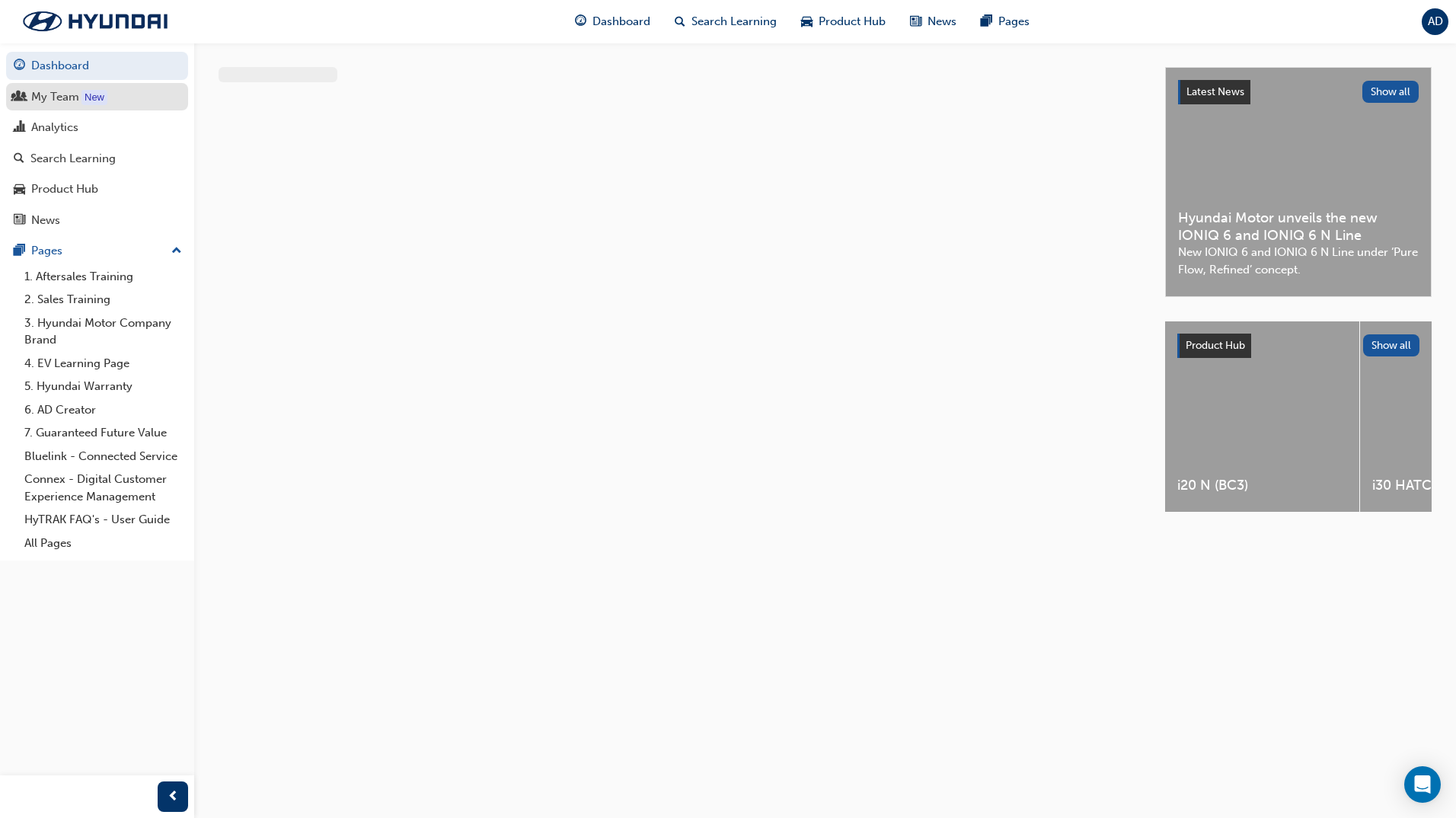
click at [63, 101] on div "My Team" at bounding box center [55, 97] width 48 height 18
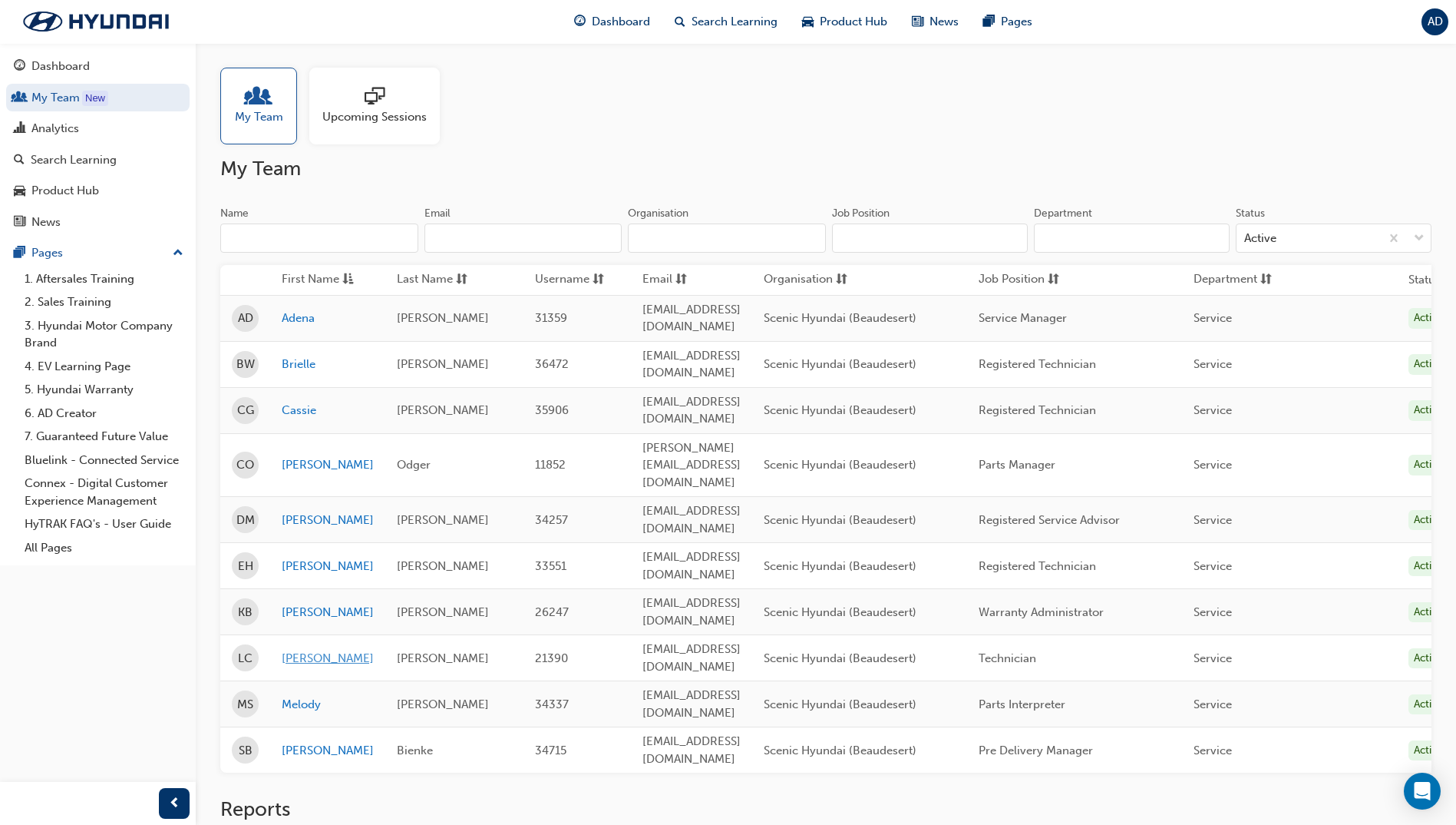
click at [296, 649] on link "Lyle" at bounding box center [328, 658] width 92 height 18
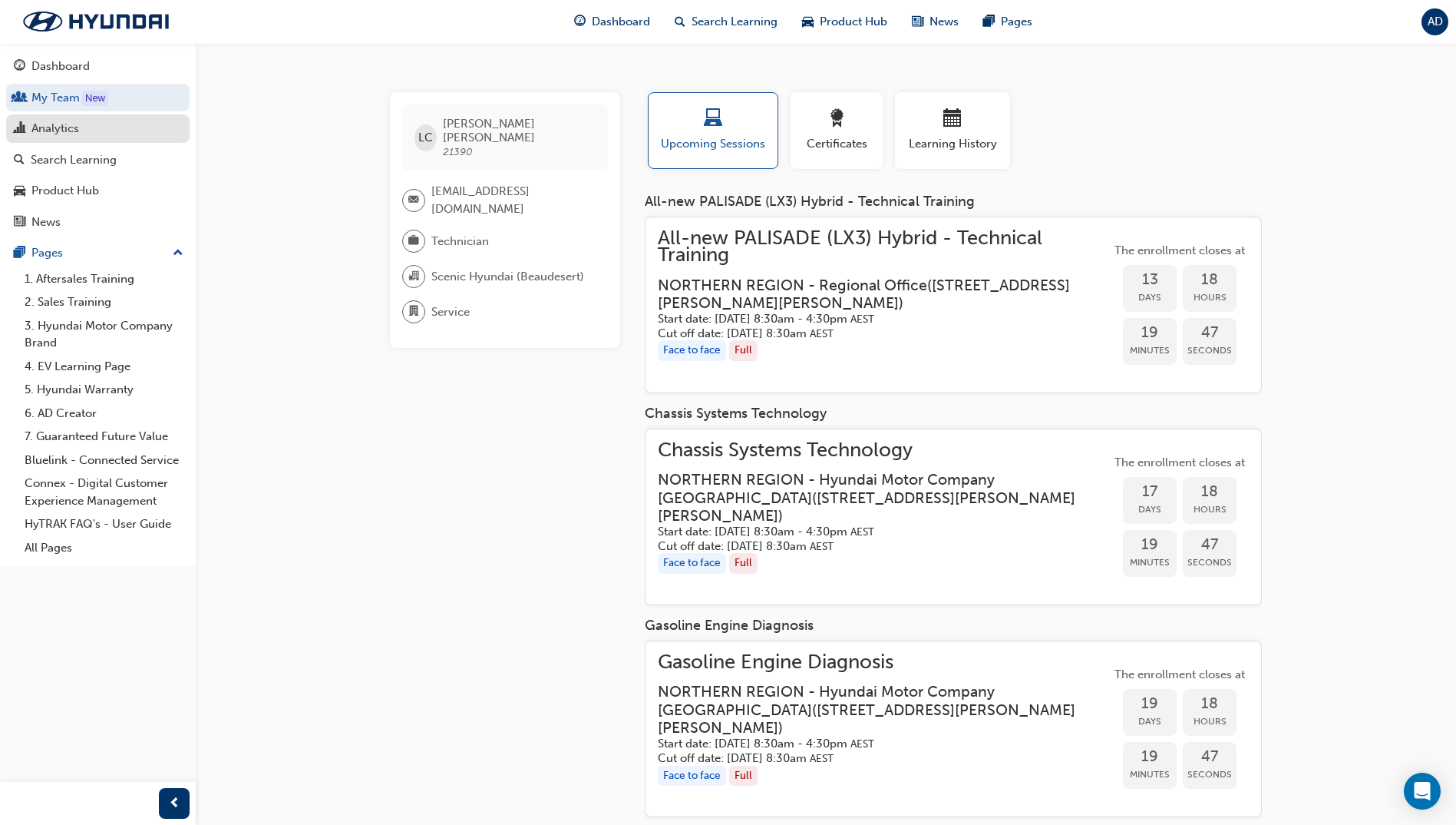
click at [68, 128] on div "Analytics" at bounding box center [55, 129] width 48 height 18
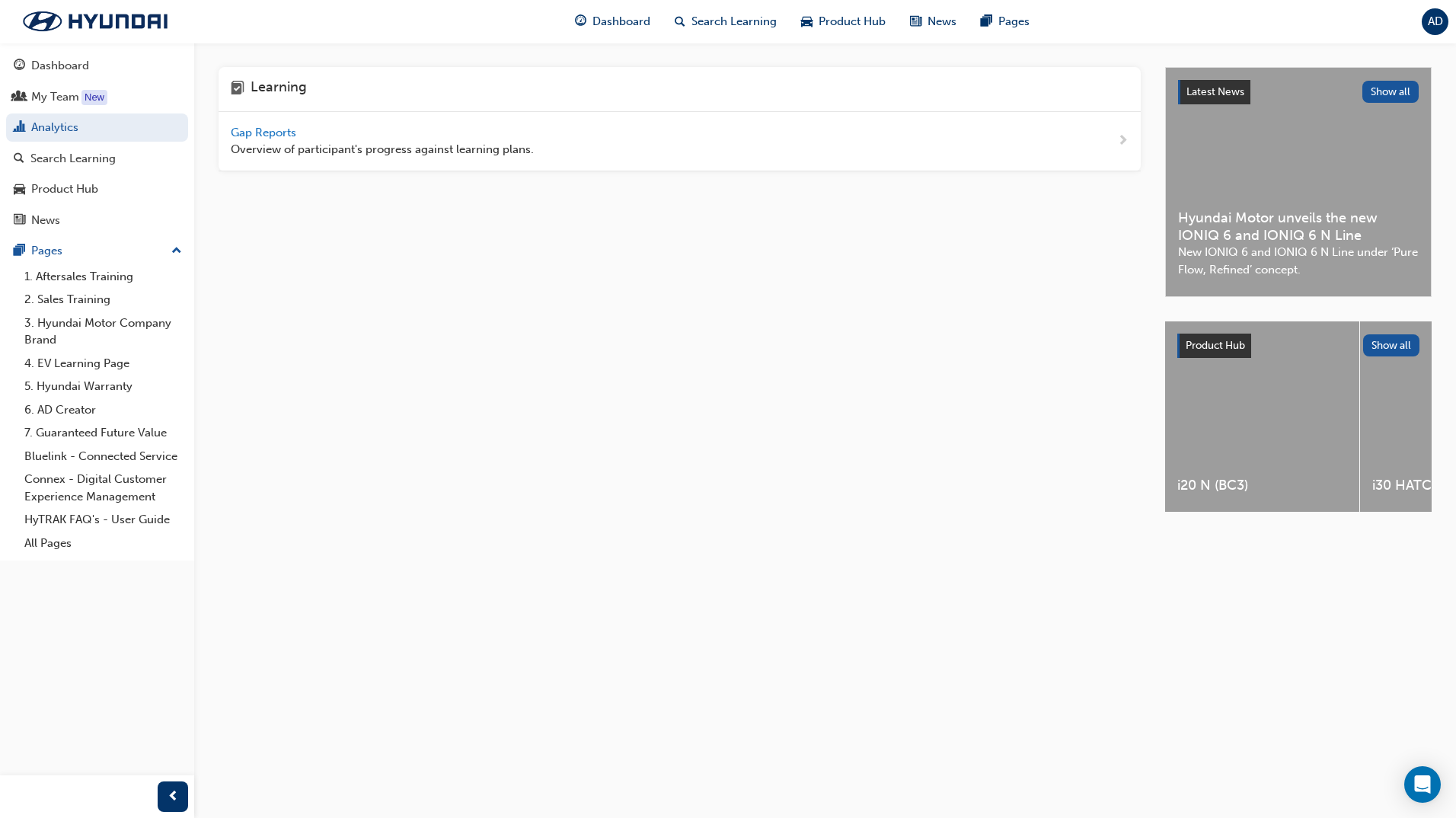
click at [253, 135] on span "Gap Reports" at bounding box center [265, 132] width 69 height 14
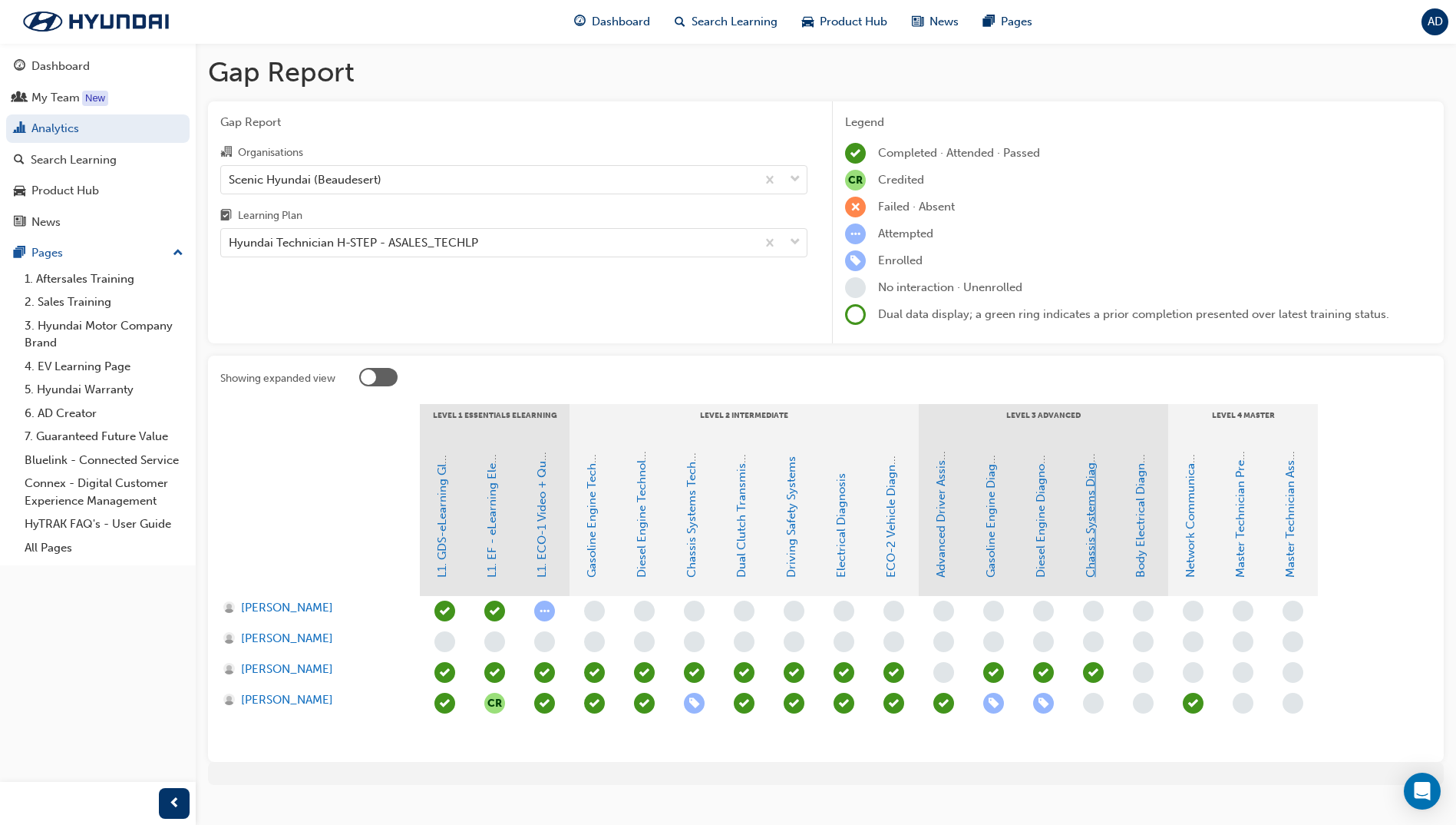
click at [1090, 524] on link "Chassis Systems Diagnosis" at bounding box center [1090, 506] width 14 height 143
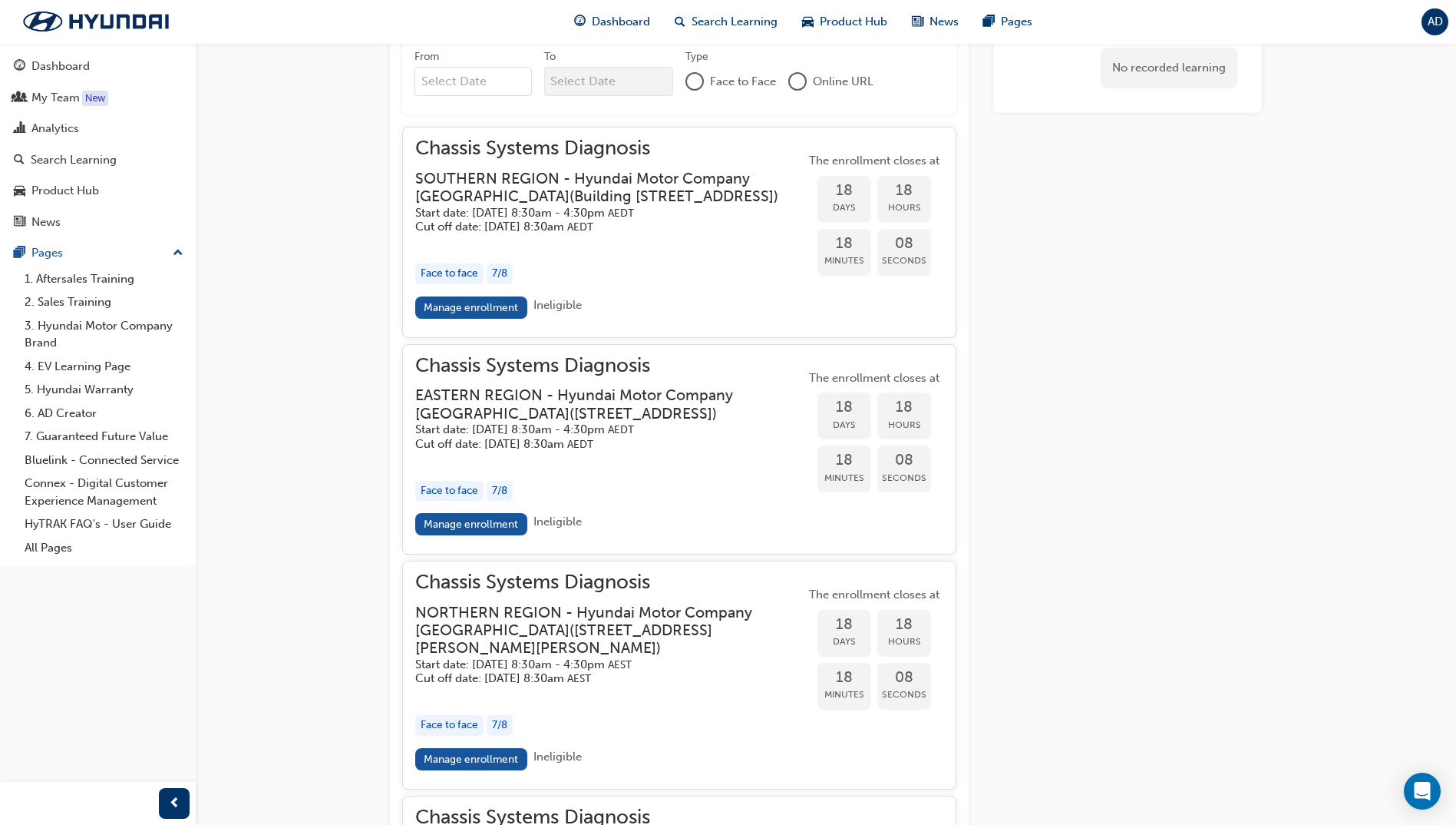
scroll to position [1383, 0]
